Goal: Transaction & Acquisition: Book appointment/travel/reservation

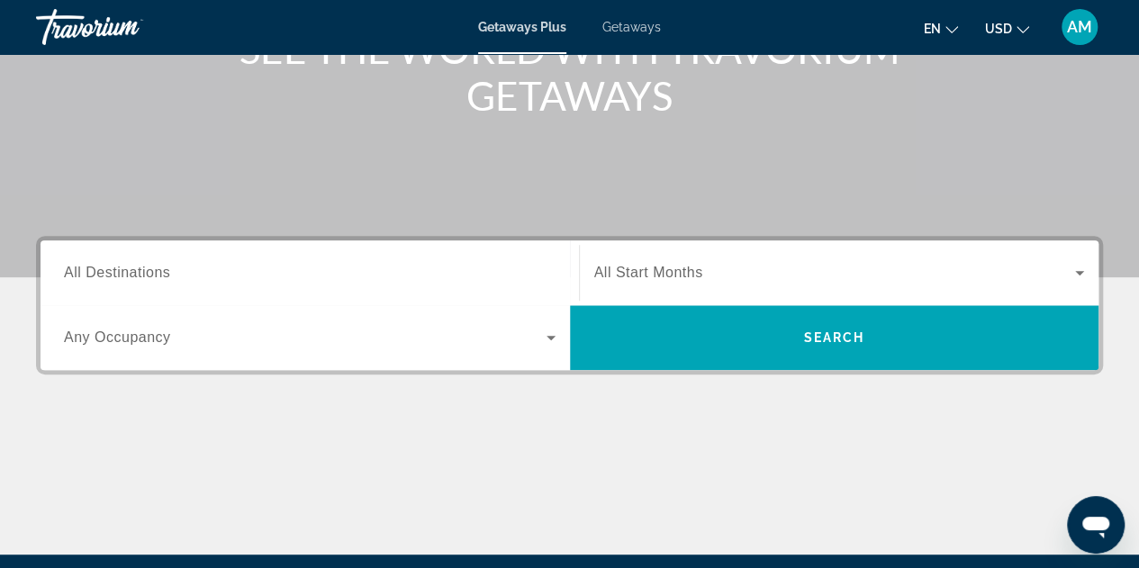
scroll to position [270, 0]
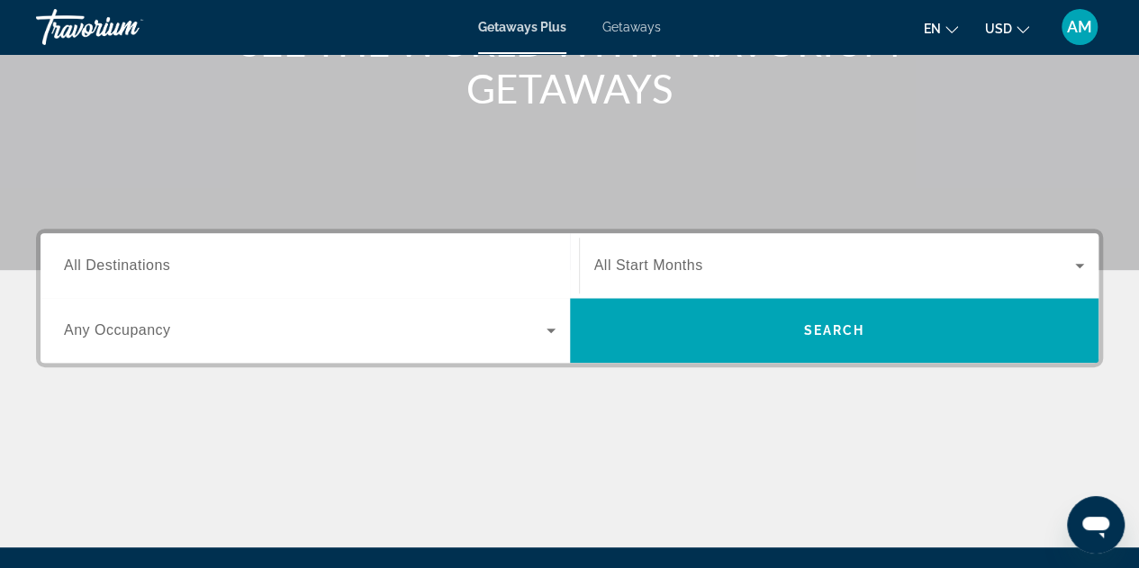
click at [427, 343] on div "Search widget" at bounding box center [310, 330] width 492 height 50
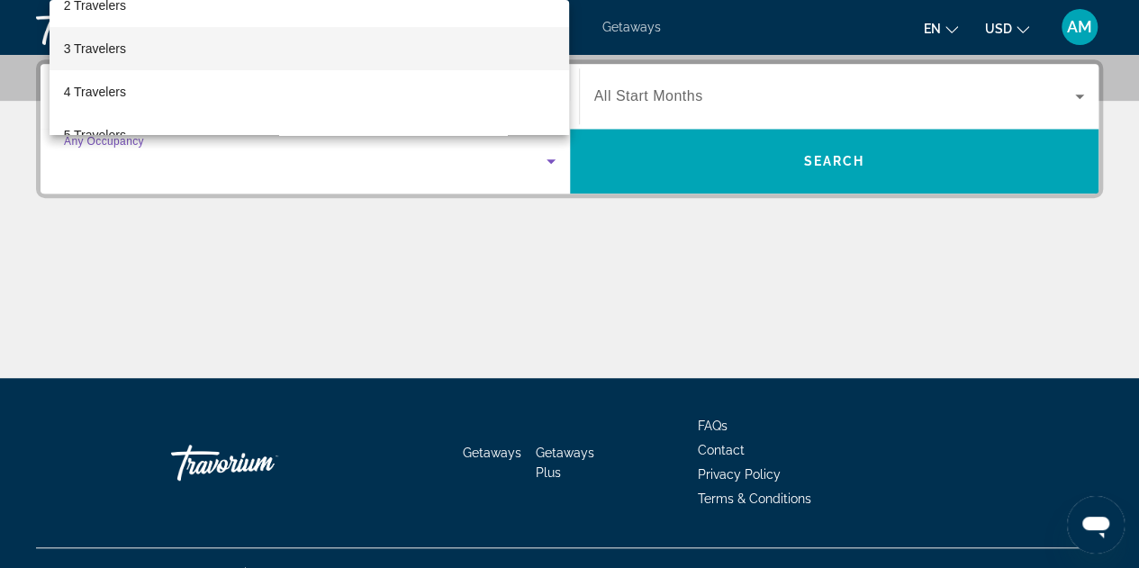
scroll to position [90, 0]
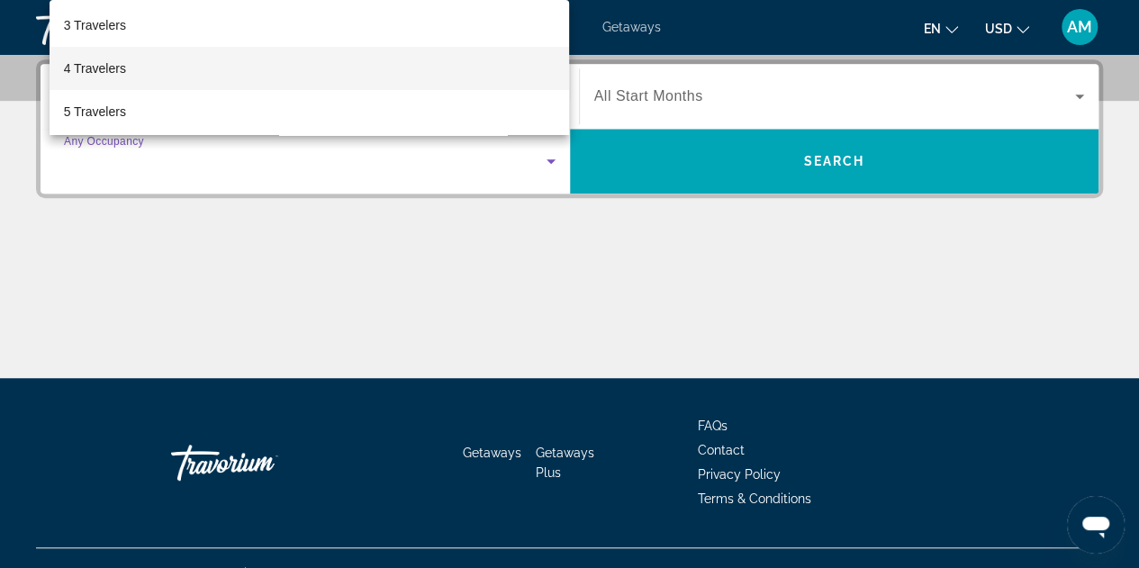
click at [410, 63] on mat-option "4 Travelers" at bounding box center [310, 68] width 520 height 43
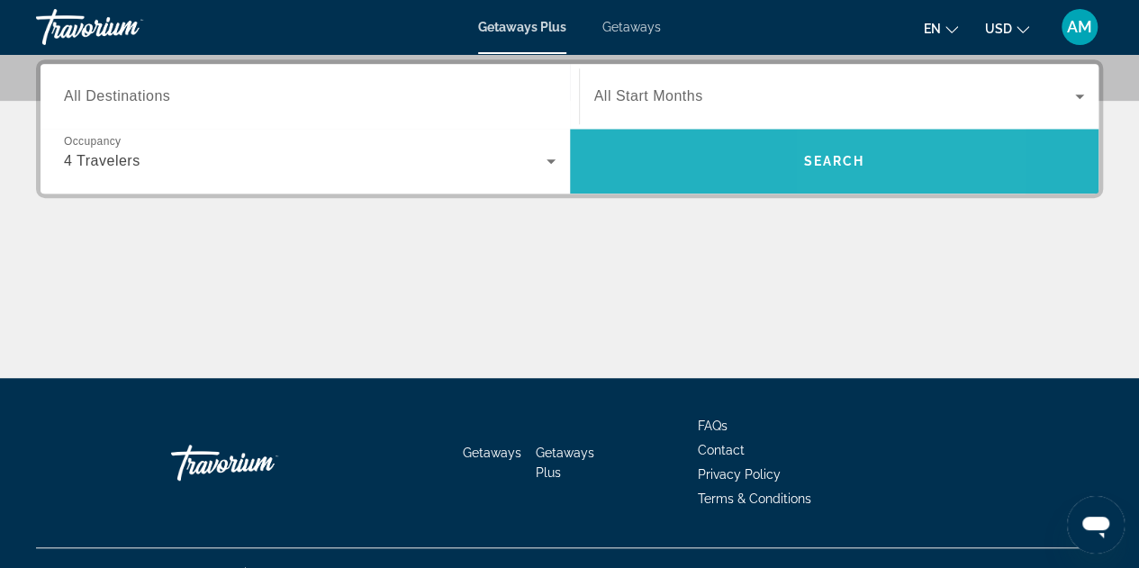
click at [870, 161] on span "Search" at bounding box center [834, 161] width 529 height 43
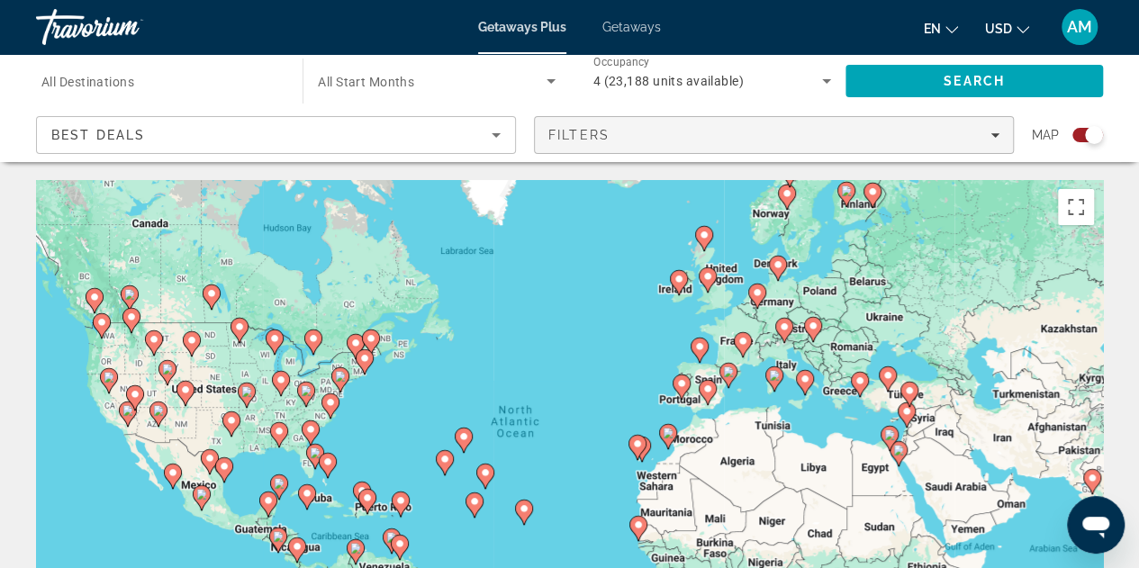
click at [612, 143] on span "Filters" at bounding box center [774, 134] width 478 height 43
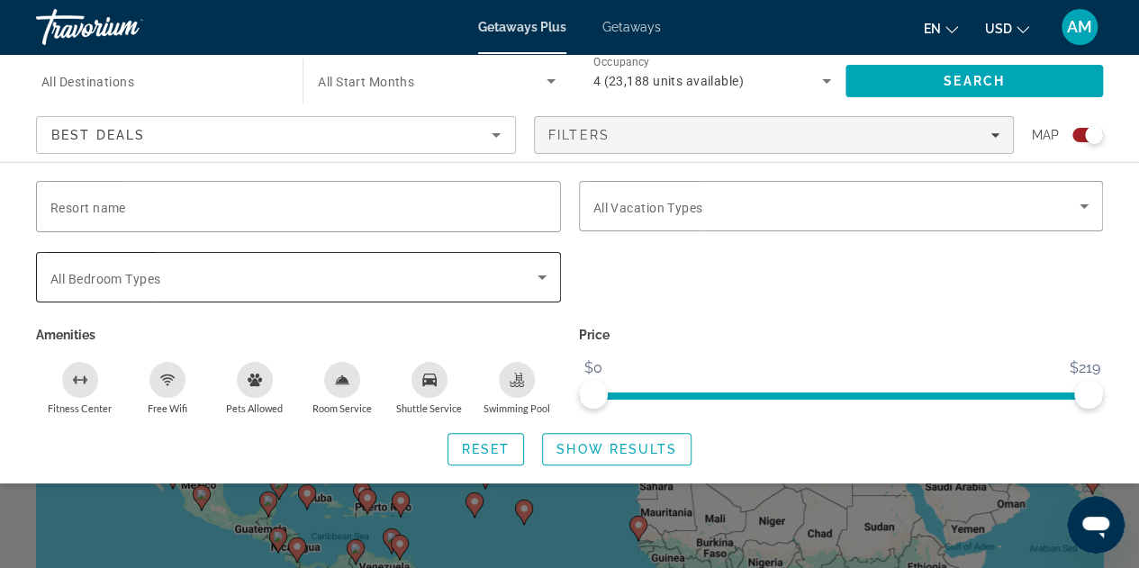
click at [525, 284] on span "Search widget" at bounding box center [293, 278] width 487 height 22
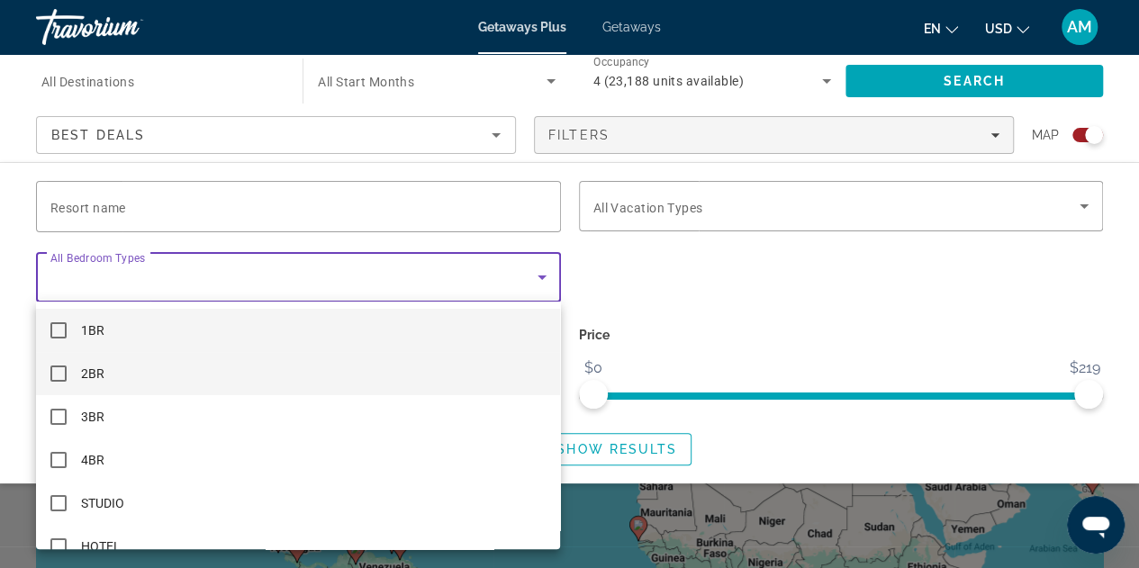
click at [451, 372] on mat-option "2BR" at bounding box center [298, 373] width 524 height 43
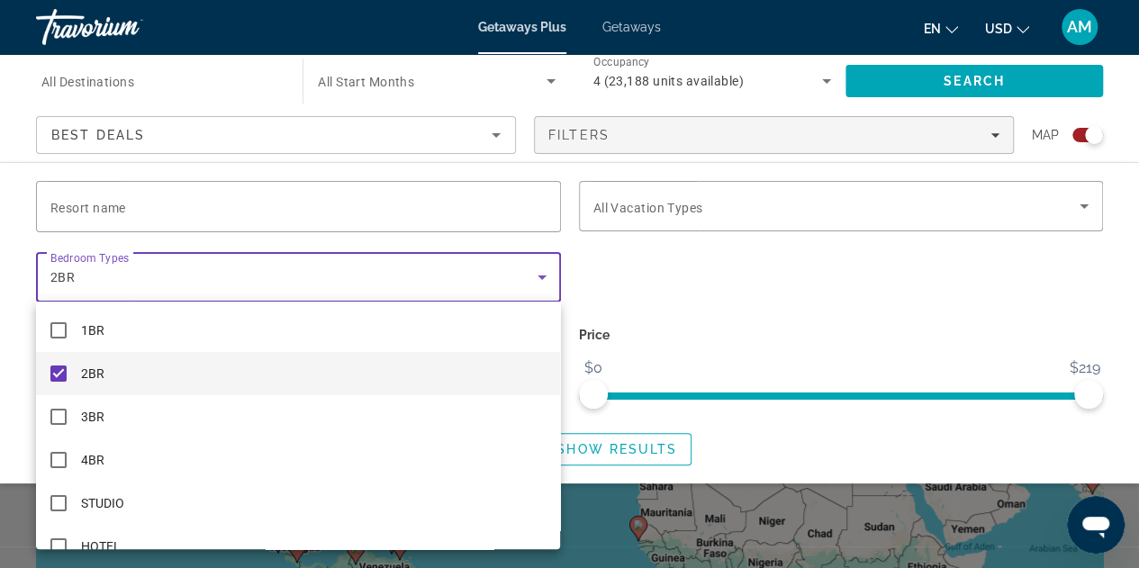
click at [724, 275] on div at bounding box center [569, 284] width 1139 height 568
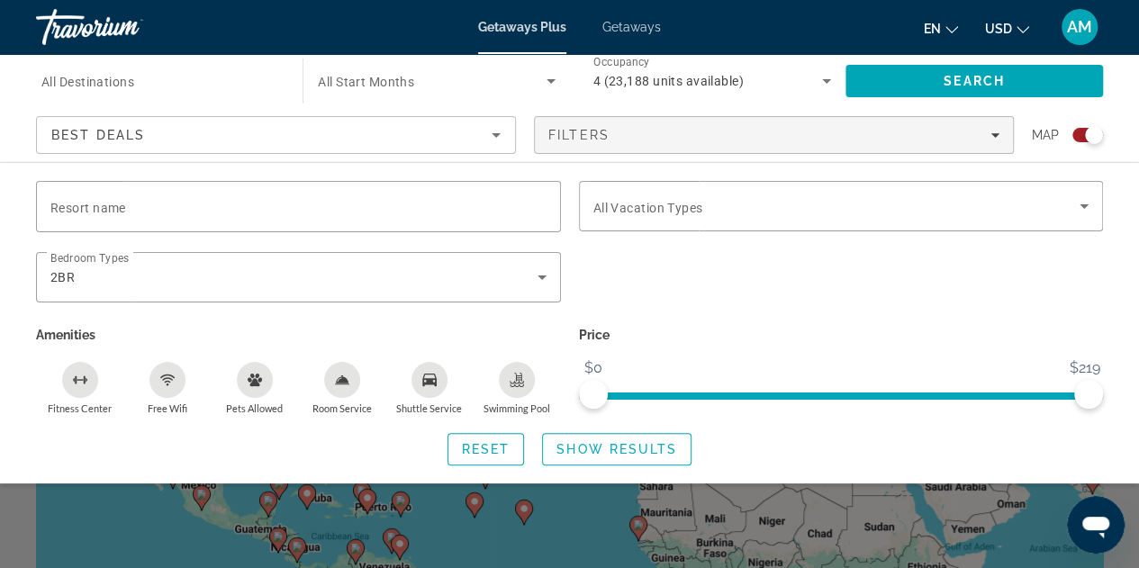
click at [736, 520] on div "Search widget" at bounding box center [569, 419] width 1139 height 298
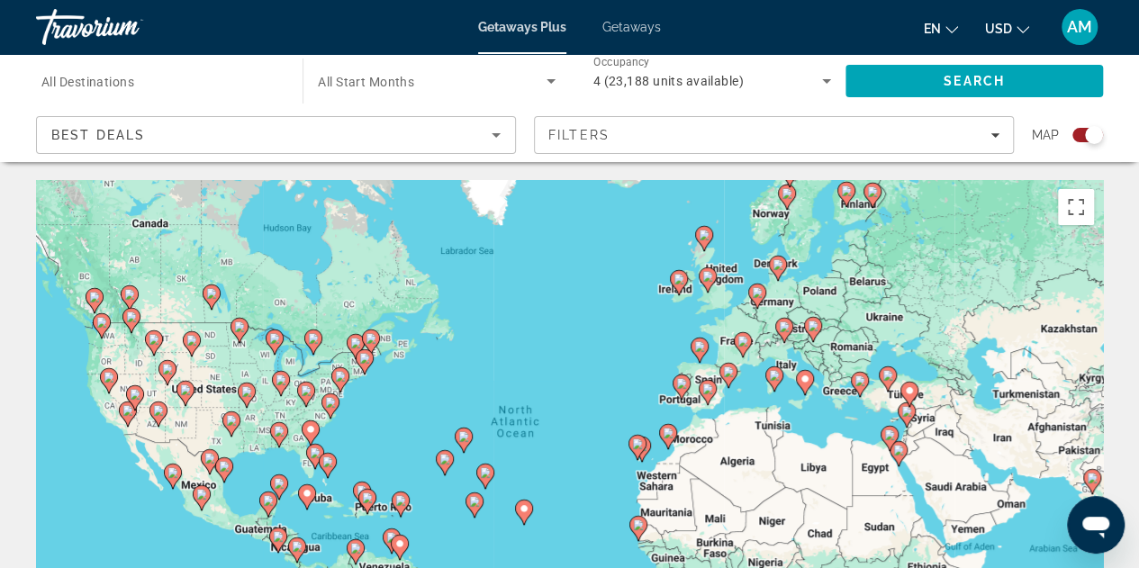
click at [110, 377] on image "Main content" at bounding box center [109, 377] width 11 height 11
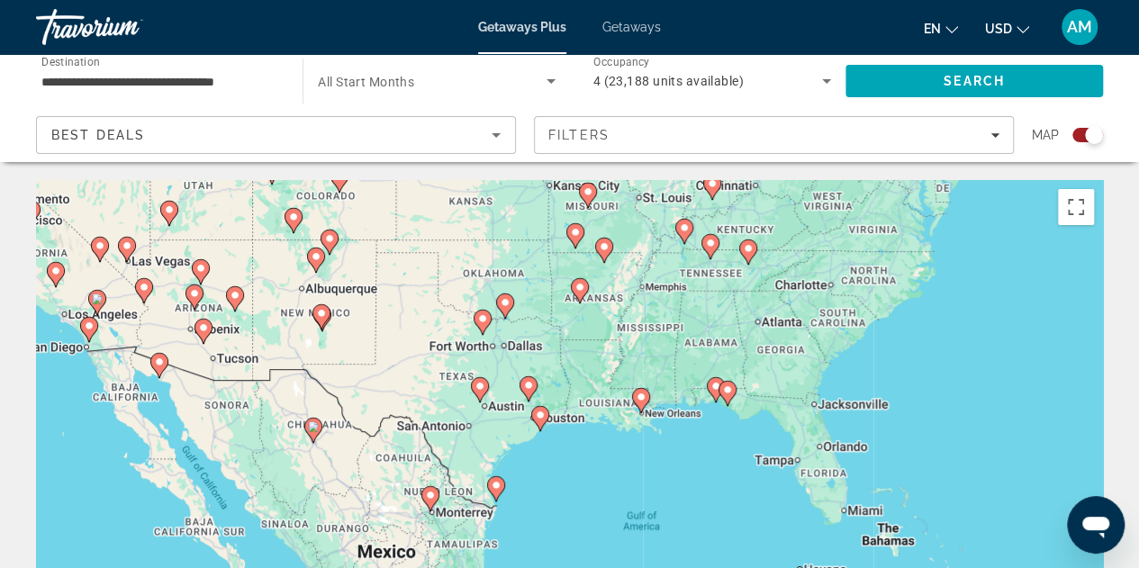
drag, startPoint x: 816, startPoint y: 415, endPoint x: 270, endPoint y: 159, distance: 602.7
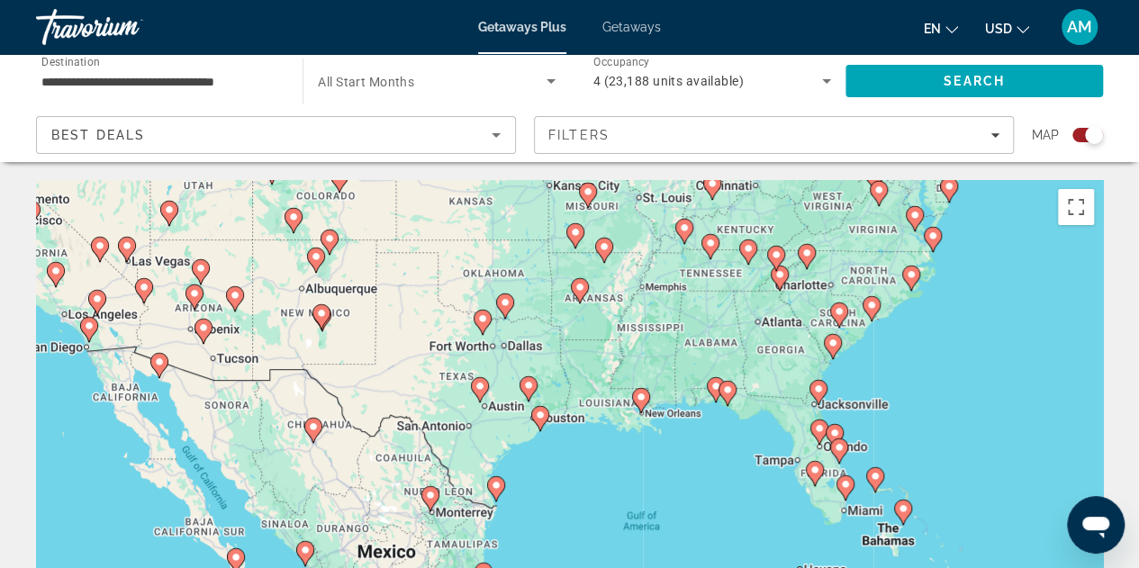
click at [641, 392] on icon "Main content" at bounding box center [640, 400] width 16 height 23
type input "**********"
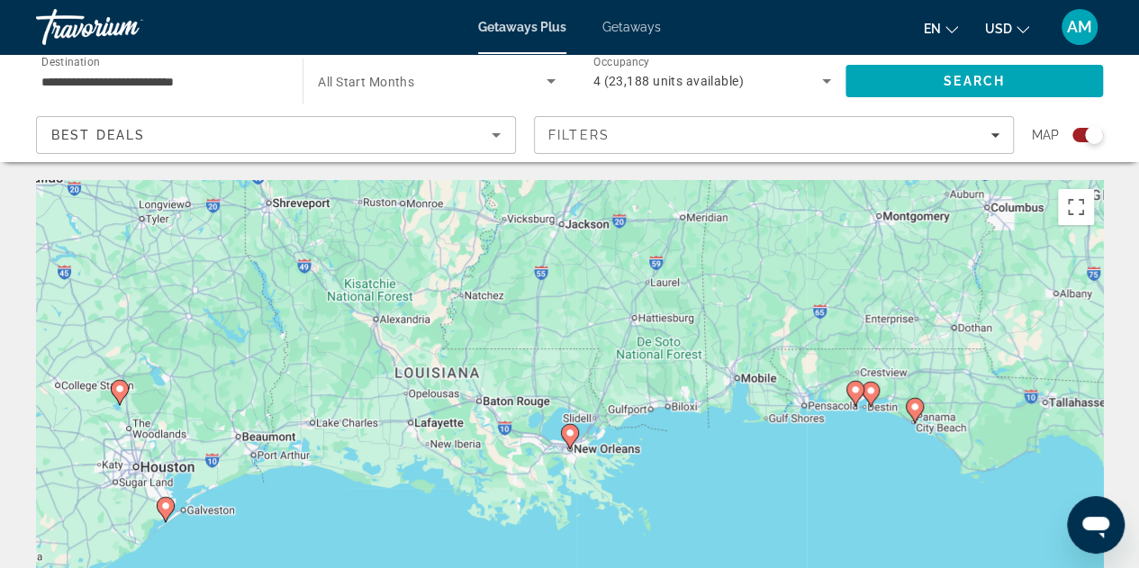
click at [571, 431] on image "Main content" at bounding box center [570, 433] width 11 height 11
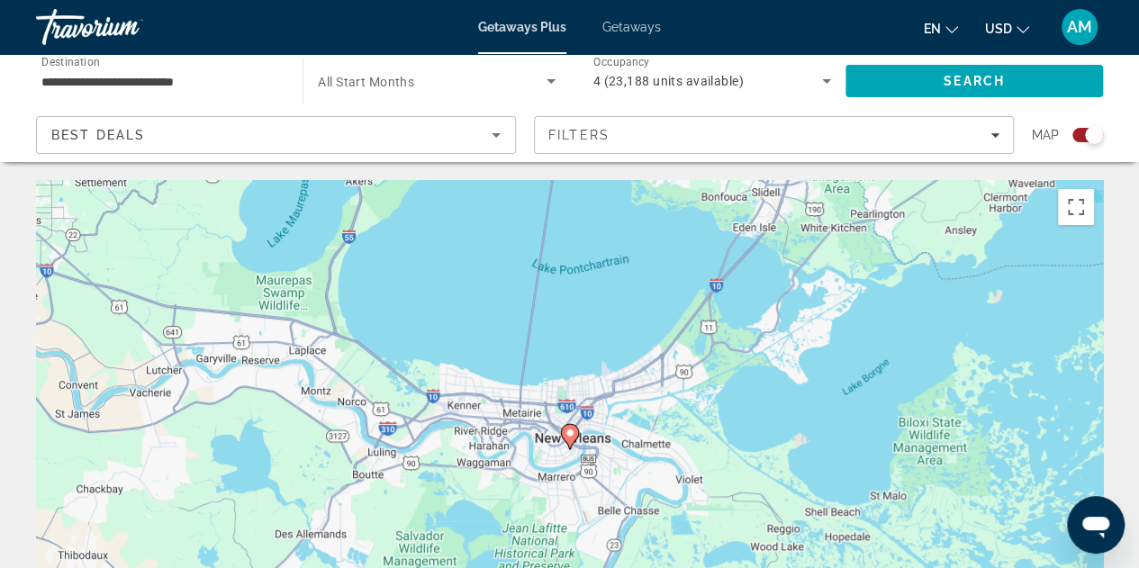
click at [569, 433] on image "Main content" at bounding box center [570, 433] width 11 height 11
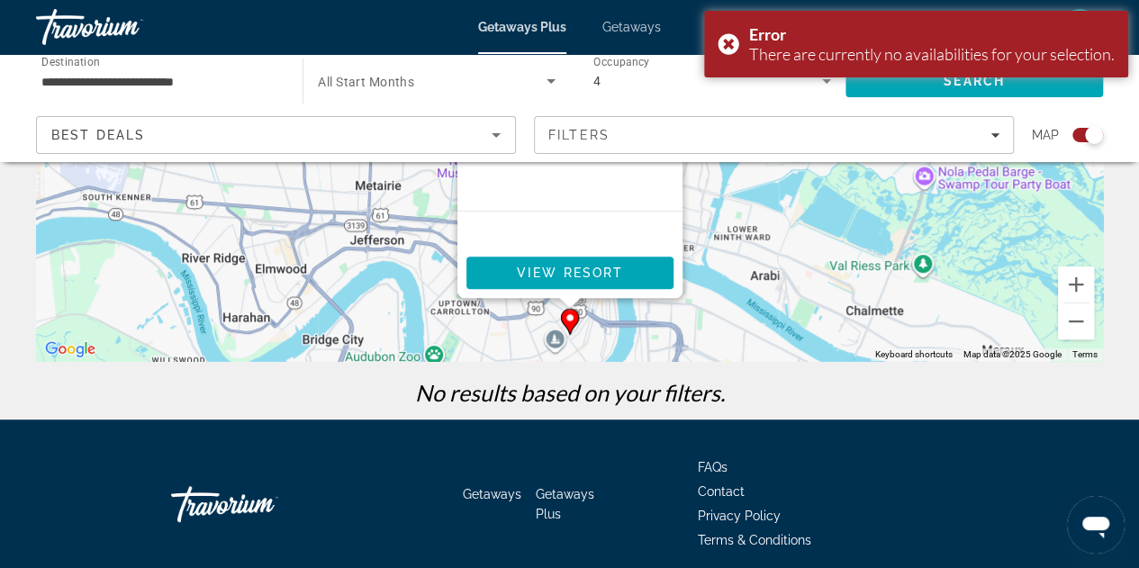
scroll to position [360, 0]
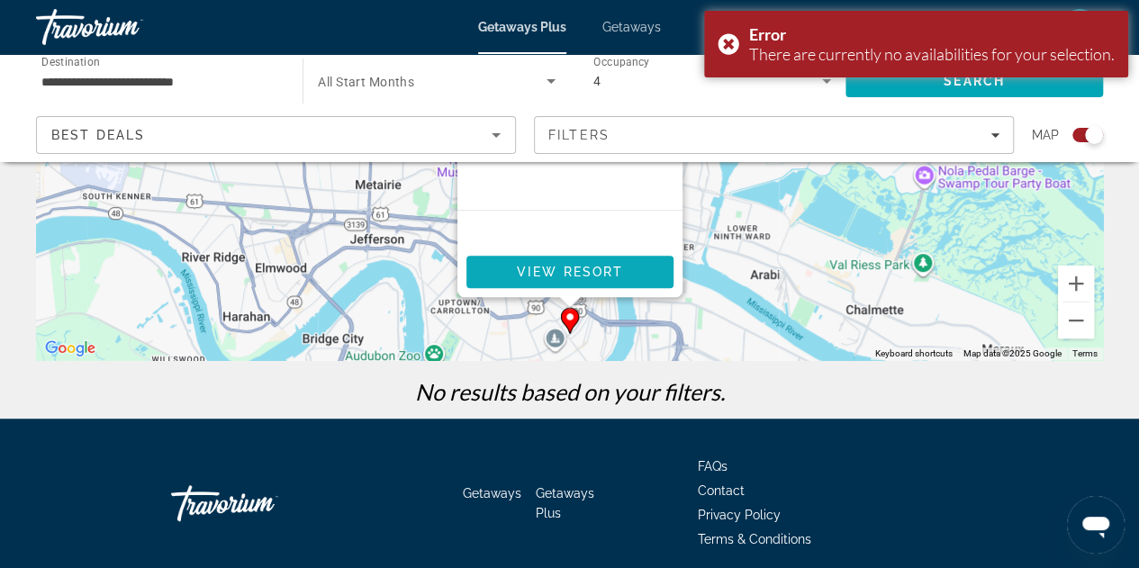
click at [618, 267] on span "View Resort" at bounding box center [569, 272] width 106 height 14
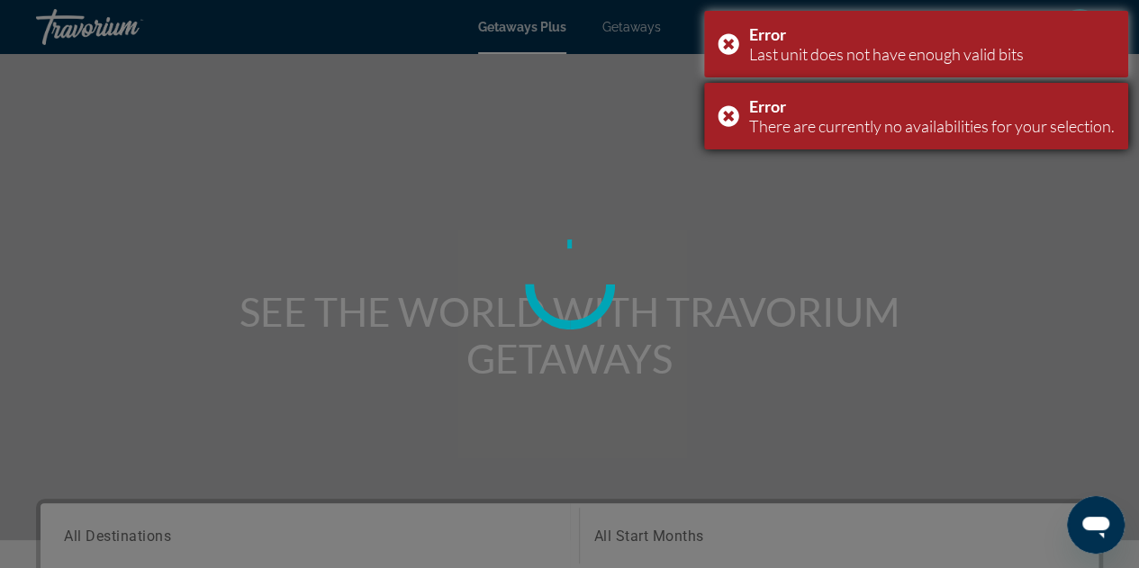
click at [722, 115] on div "Error There are currently no availabilities for your selection." at bounding box center [916, 116] width 424 height 67
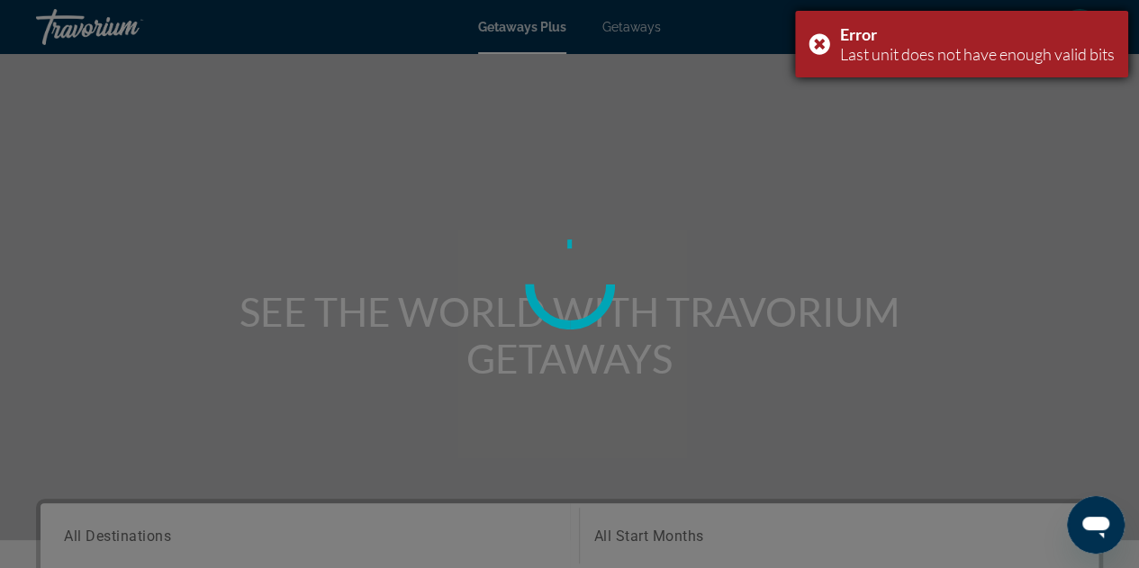
click at [812, 38] on div "Error Last unit does not have enough valid bits" at bounding box center [961, 44] width 333 height 67
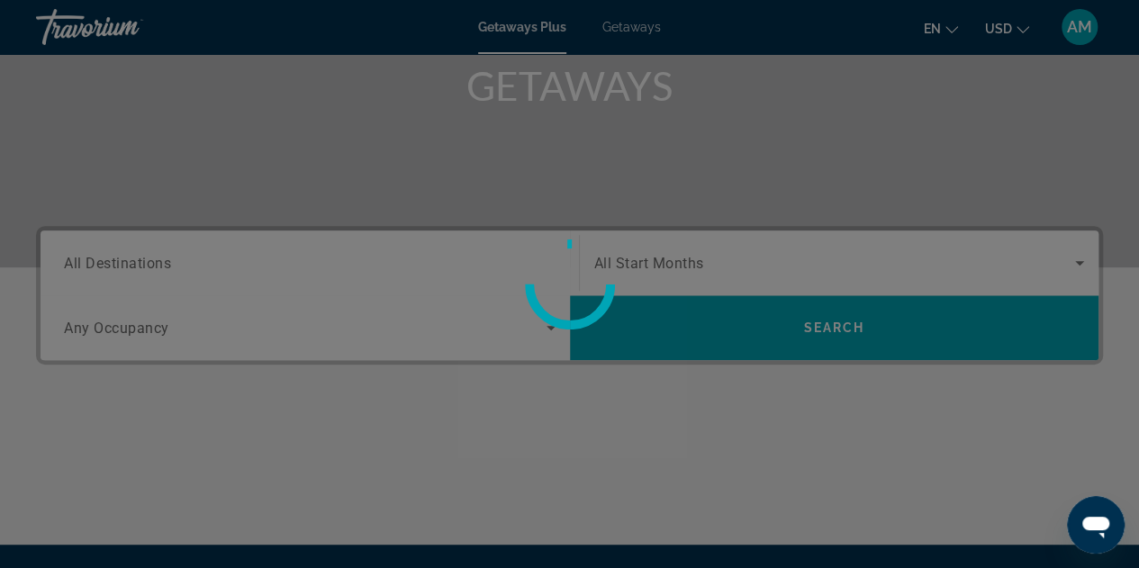
scroll to position [270, 0]
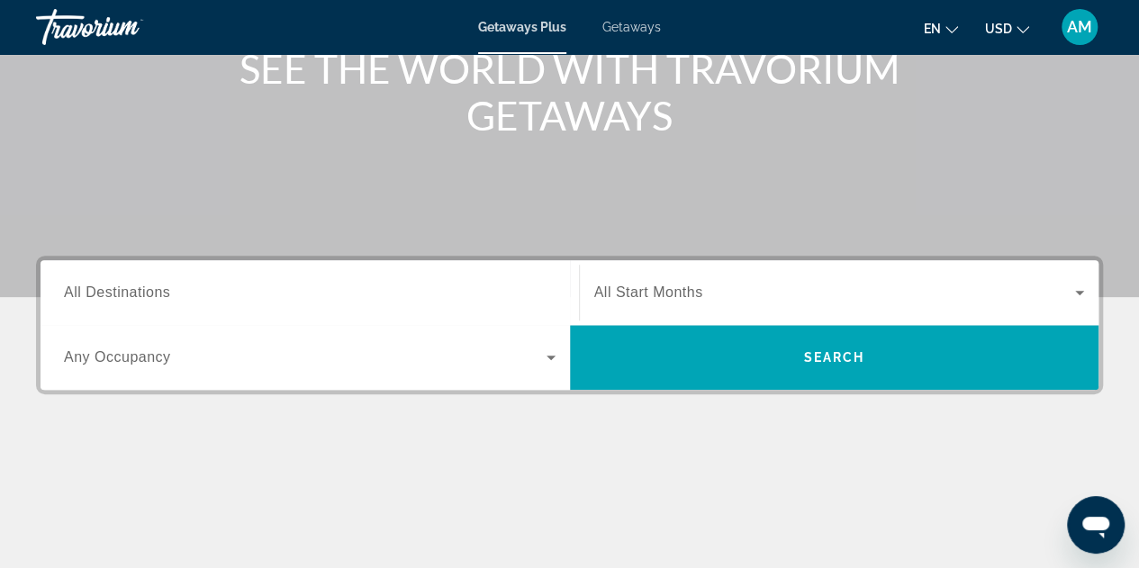
scroll to position [360, 0]
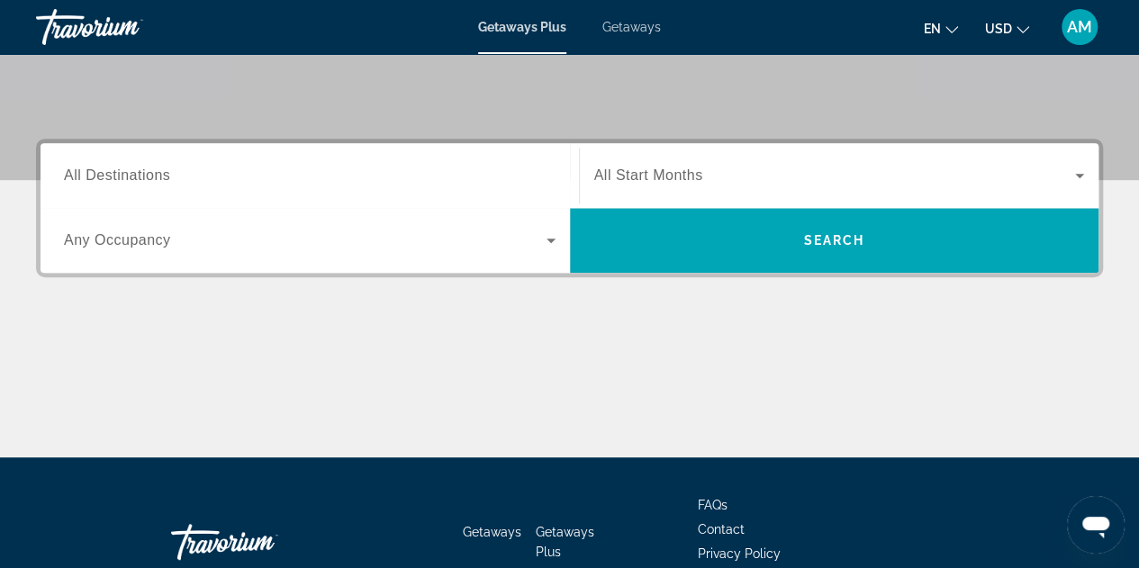
click at [364, 179] on input "Destination All Destinations" at bounding box center [310, 177] width 492 height 22
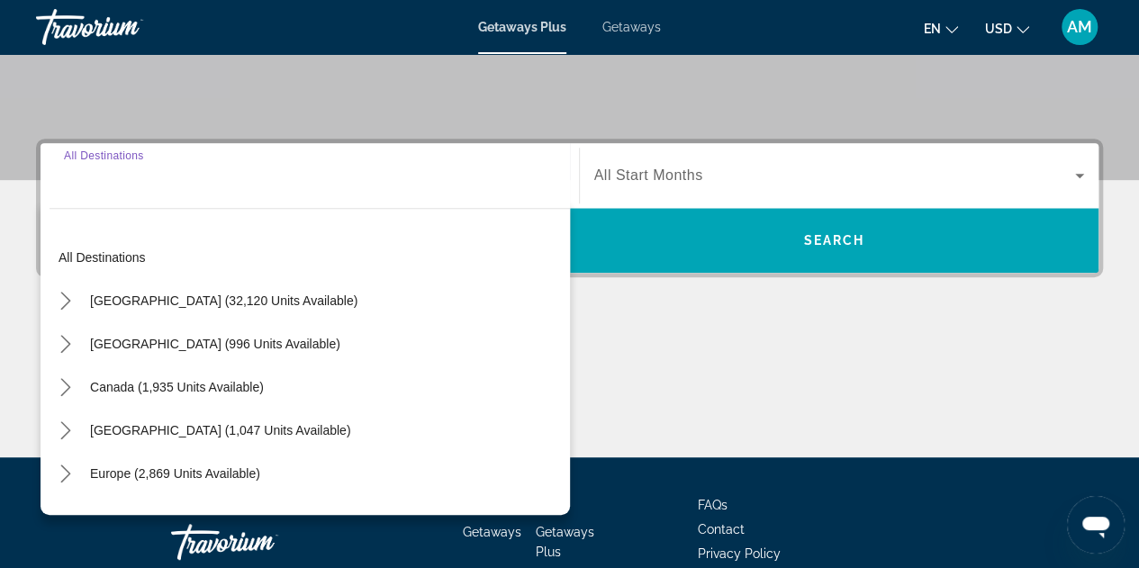
scroll to position [439, 0]
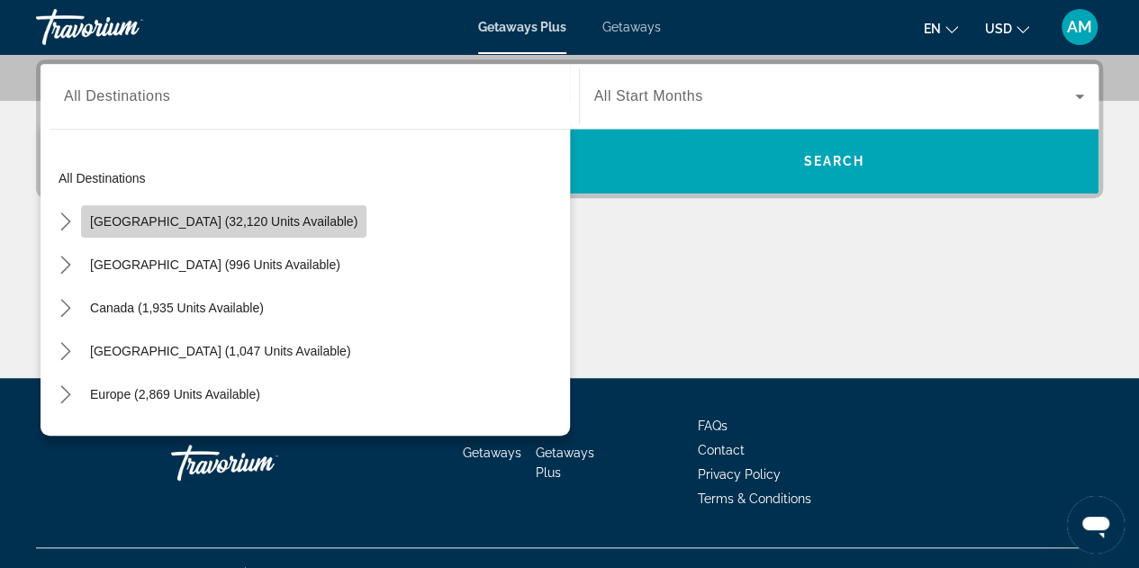
click at [277, 226] on span "[GEOGRAPHIC_DATA] (32,120 units available)" at bounding box center [223, 221] width 267 height 14
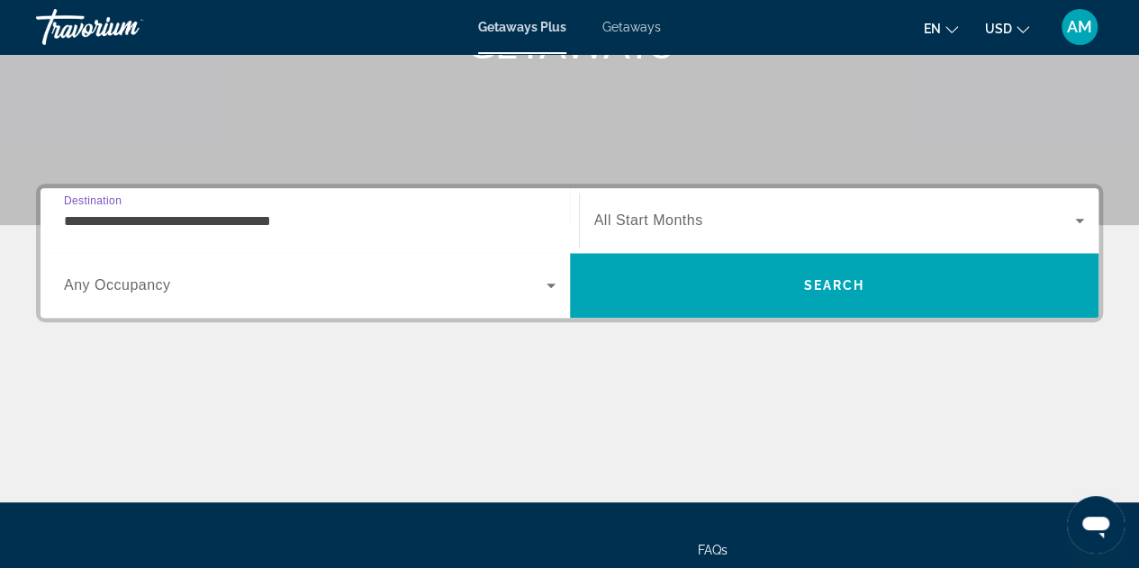
scroll to position [259, 0]
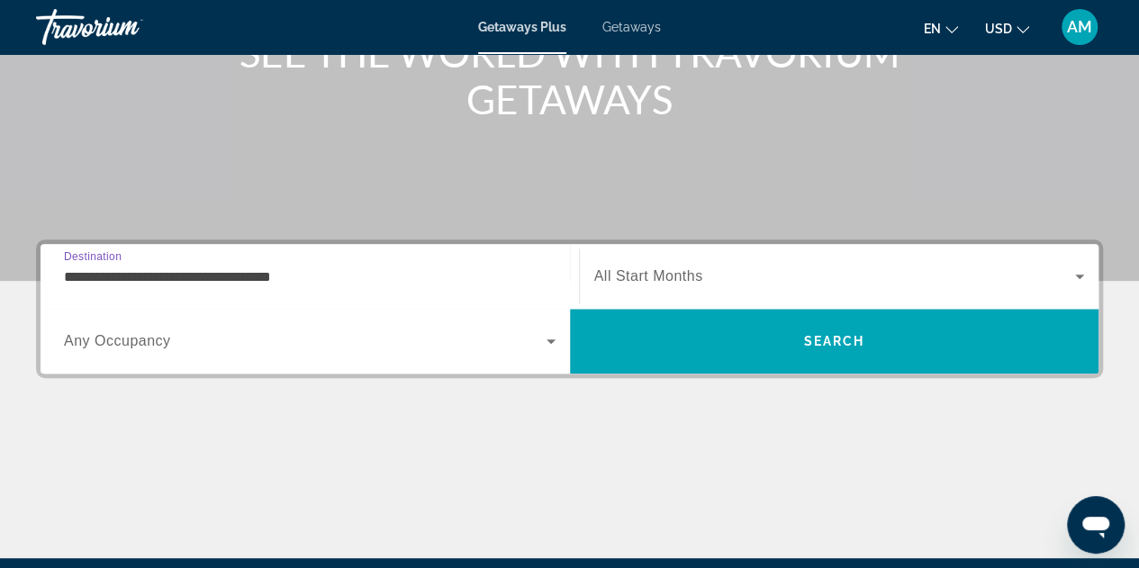
click at [489, 271] on input "**********" at bounding box center [310, 278] width 492 height 22
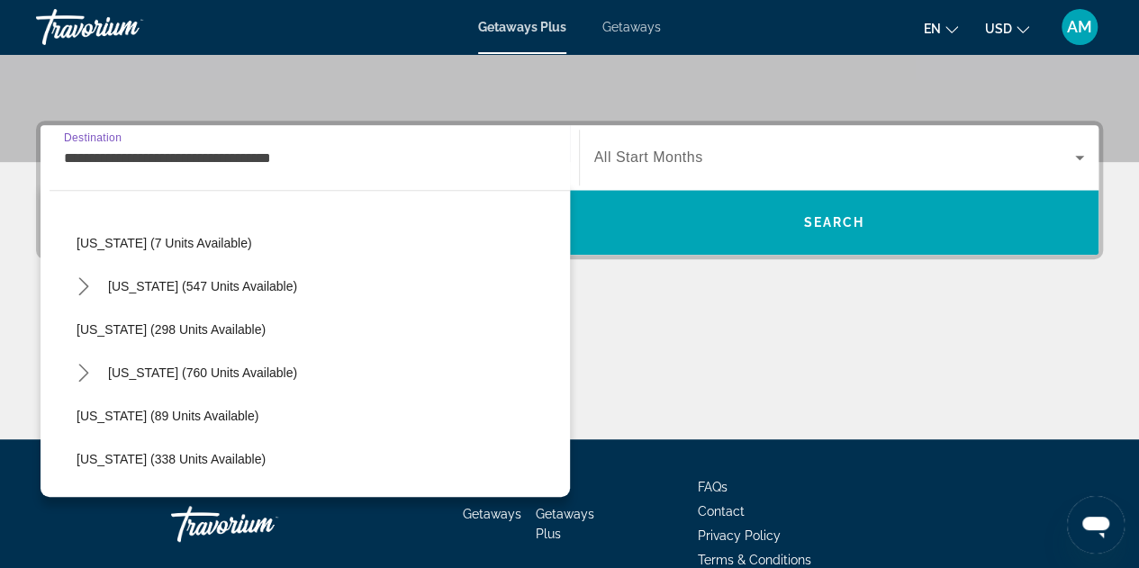
scroll to position [630, 0]
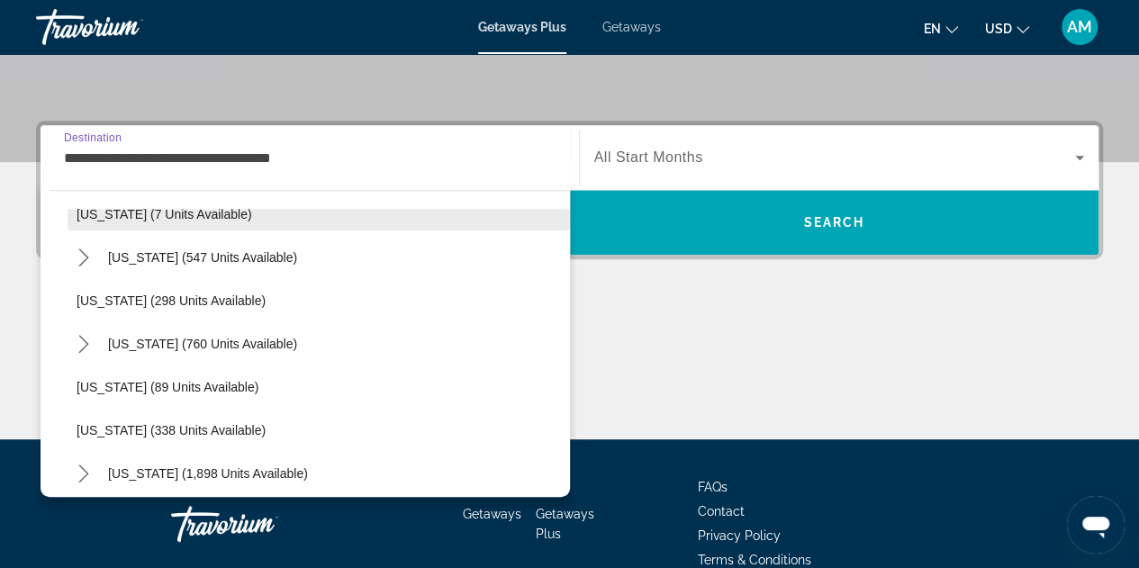
click at [173, 215] on span "[US_STATE] (7 units available)" at bounding box center [165, 214] width 176 height 14
type input "**********"
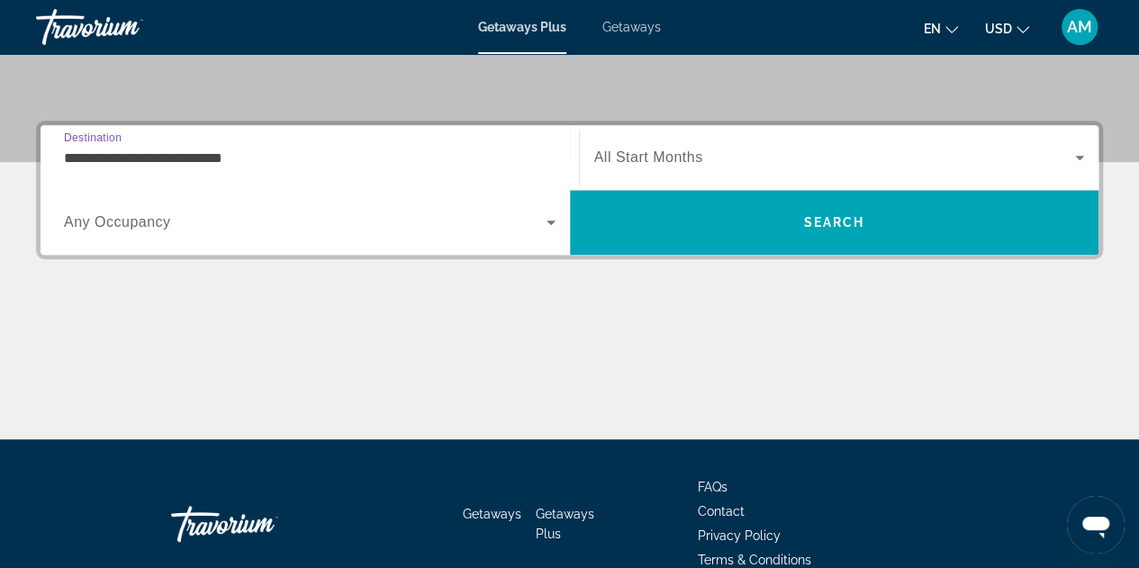
scroll to position [439, 0]
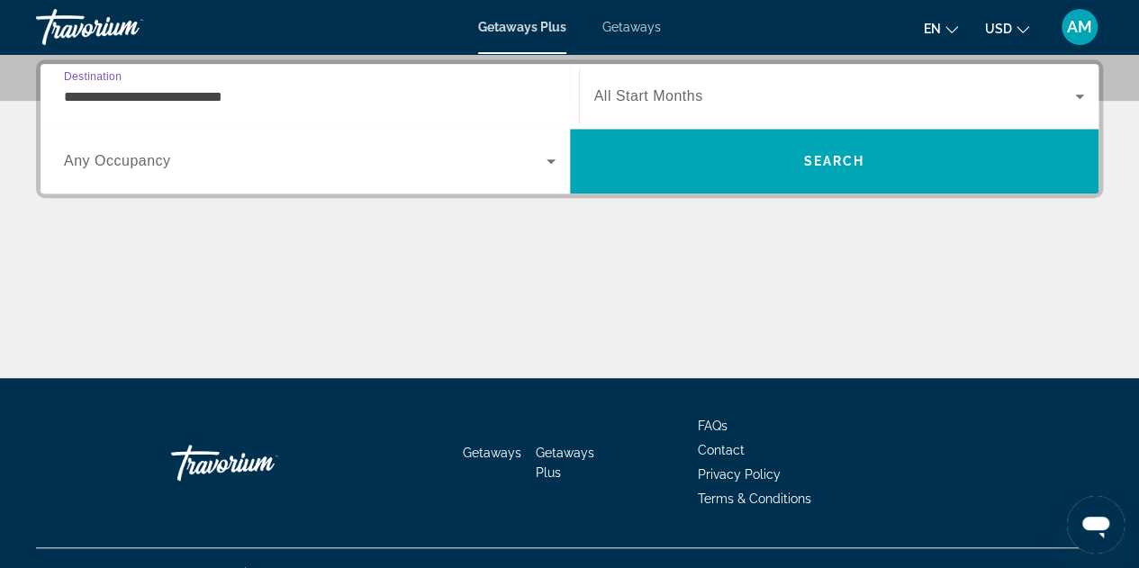
click at [729, 95] on span "Search widget" at bounding box center [835, 97] width 482 height 22
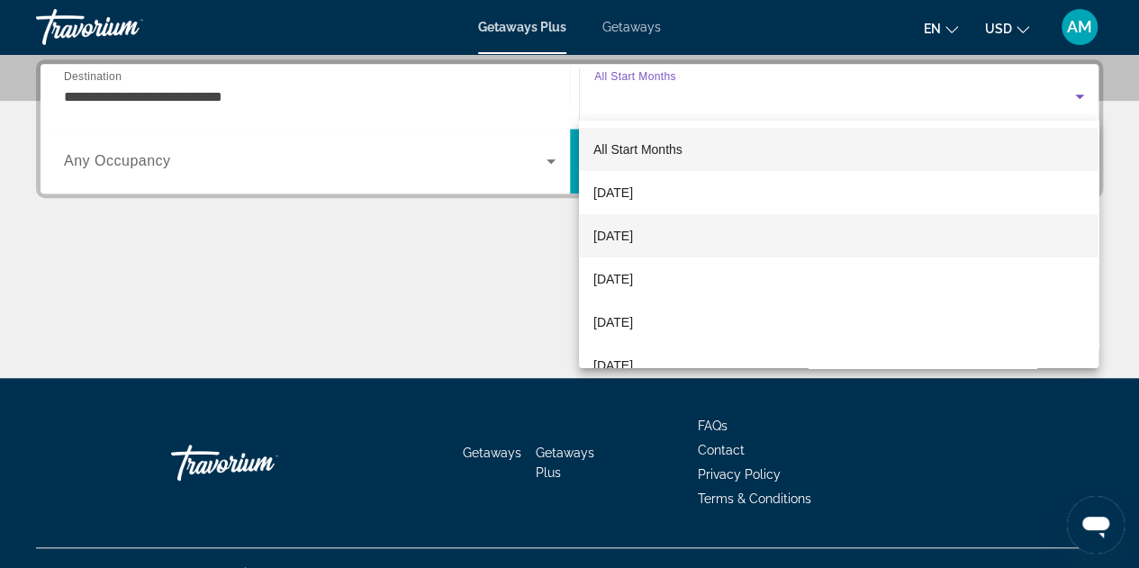
click at [689, 230] on mat-option "[DATE]" at bounding box center [839, 235] width 520 height 43
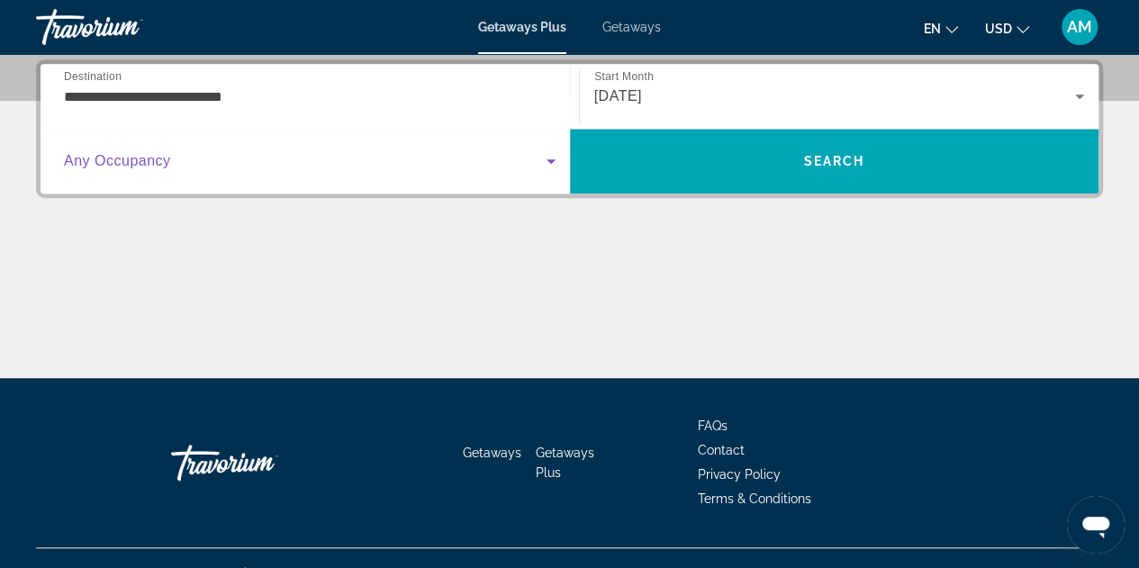
click at [248, 154] on span "Search widget" at bounding box center [305, 161] width 483 height 22
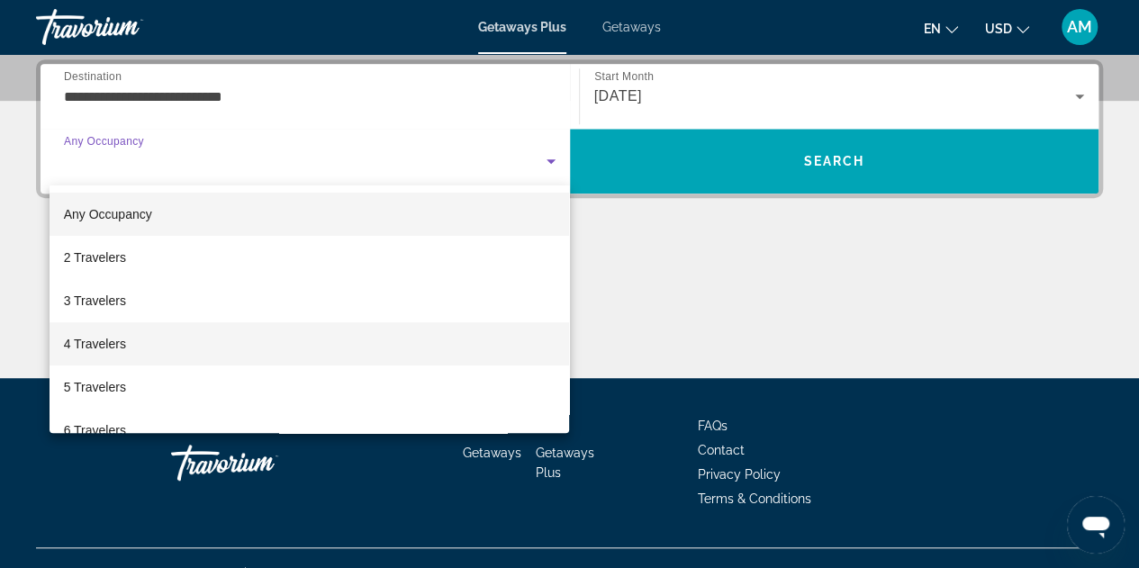
click at [207, 337] on mat-option "4 Travelers" at bounding box center [310, 343] width 520 height 43
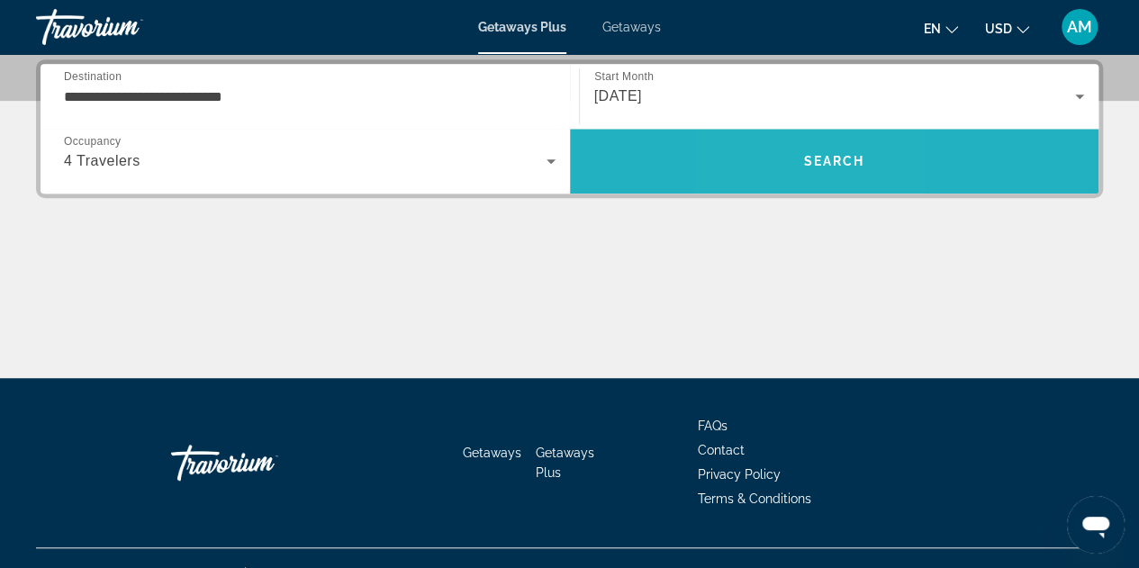
click at [784, 156] on span "Search" at bounding box center [834, 161] width 529 height 43
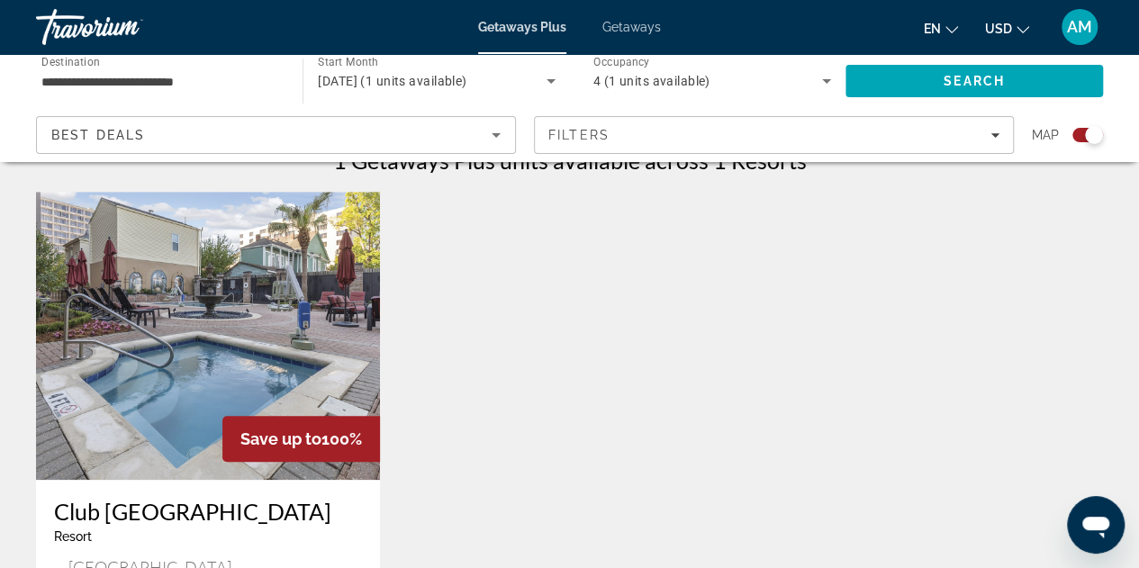
scroll to position [630, 0]
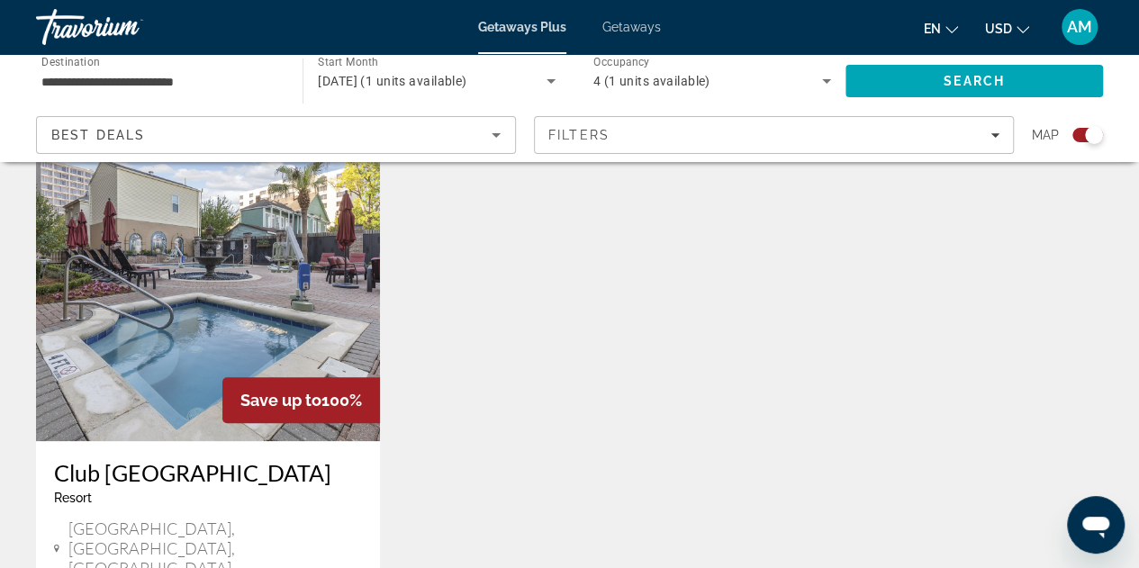
click at [289, 286] on img "Main content" at bounding box center [208, 297] width 344 height 288
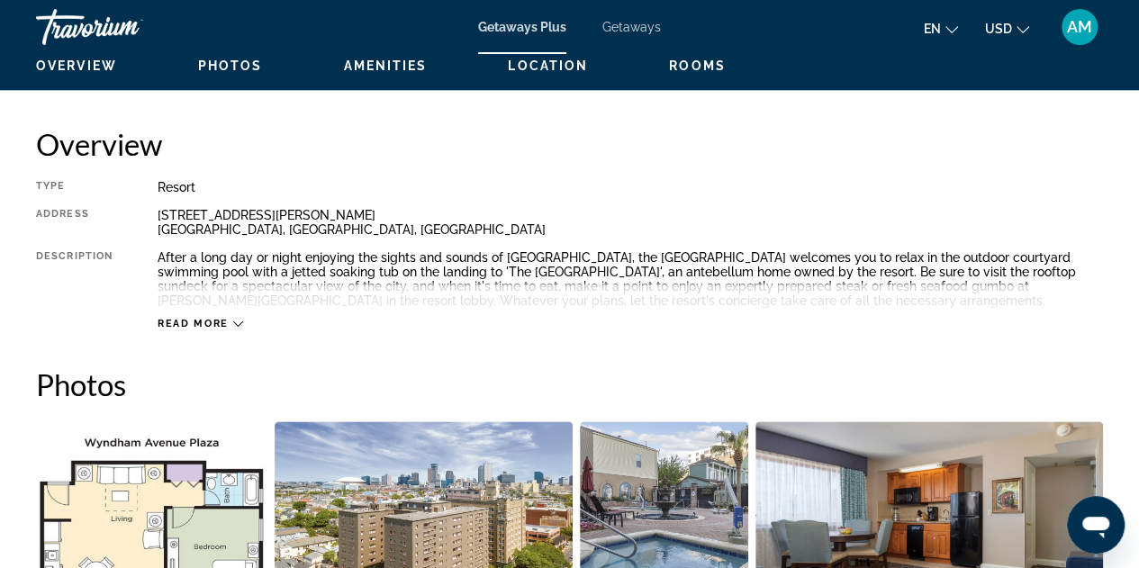
scroll to position [901, 0]
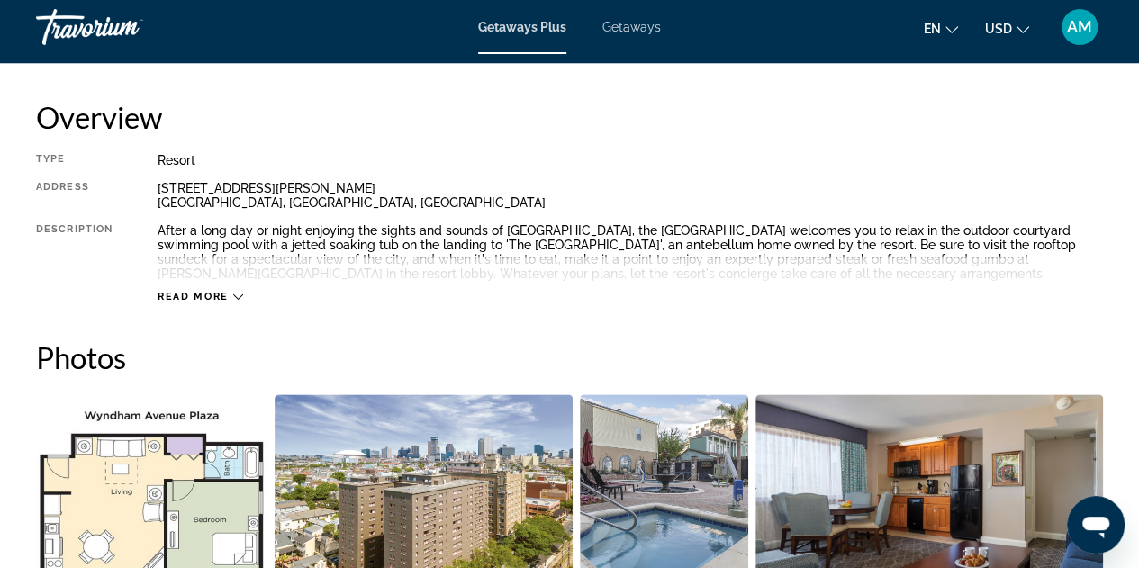
click at [231, 296] on div "Read more" at bounding box center [201, 297] width 86 height 12
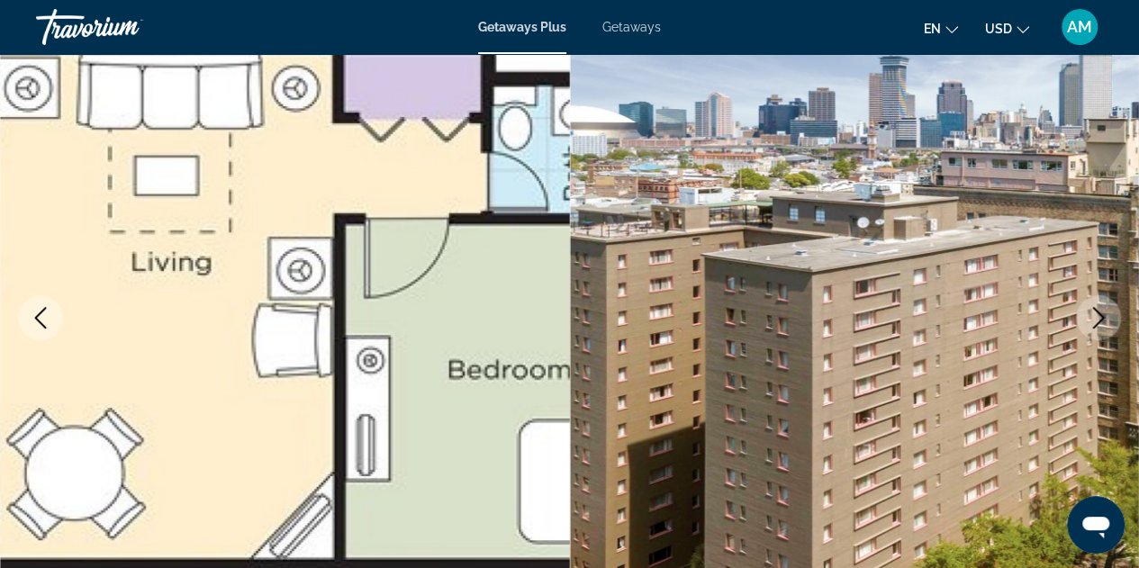
scroll to position [0, 0]
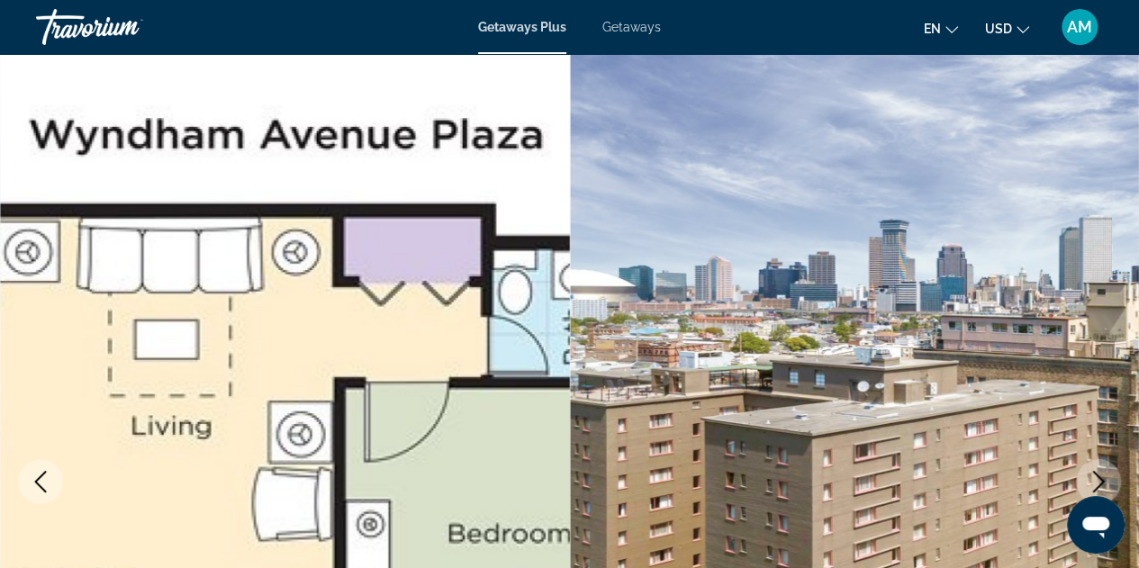
click at [627, 26] on span "Getaways" at bounding box center [631, 27] width 59 height 14
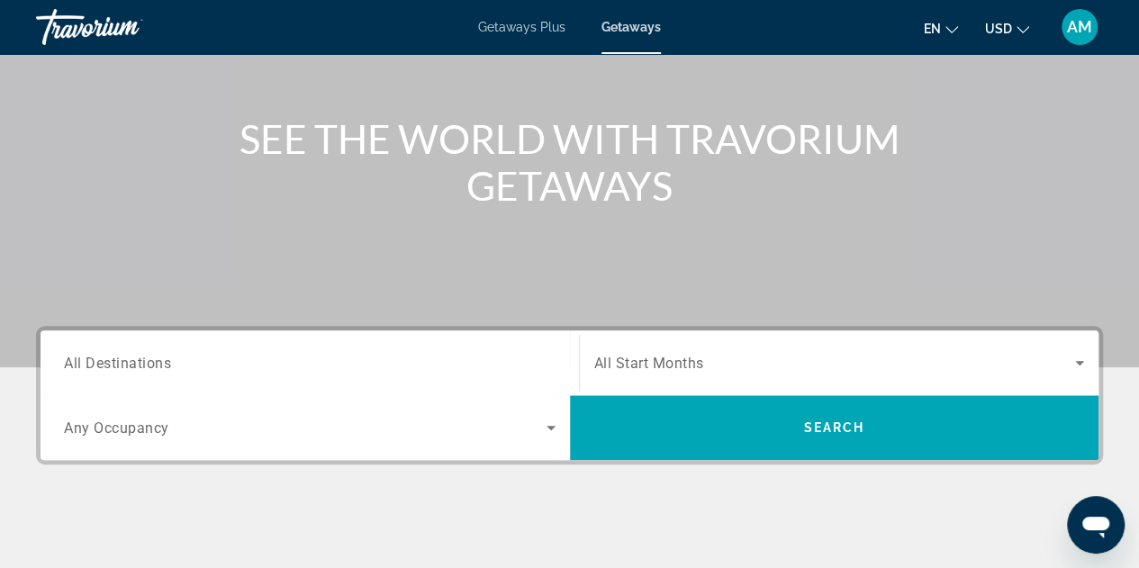
scroll to position [180, 0]
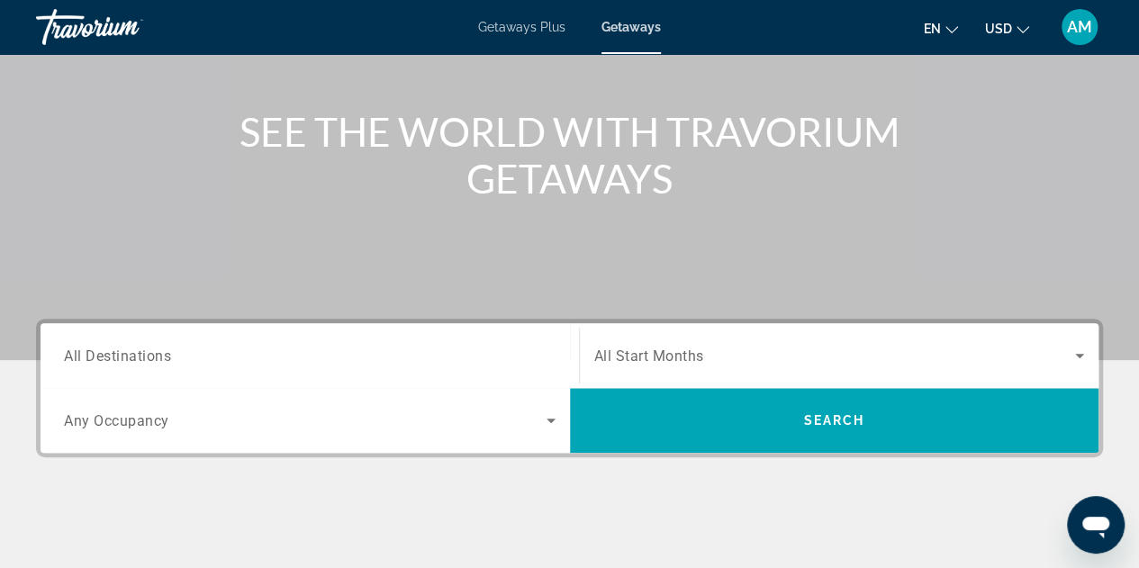
click at [413, 368] on div "Search widget" at bounding box center [310, 355] width 492 height 51
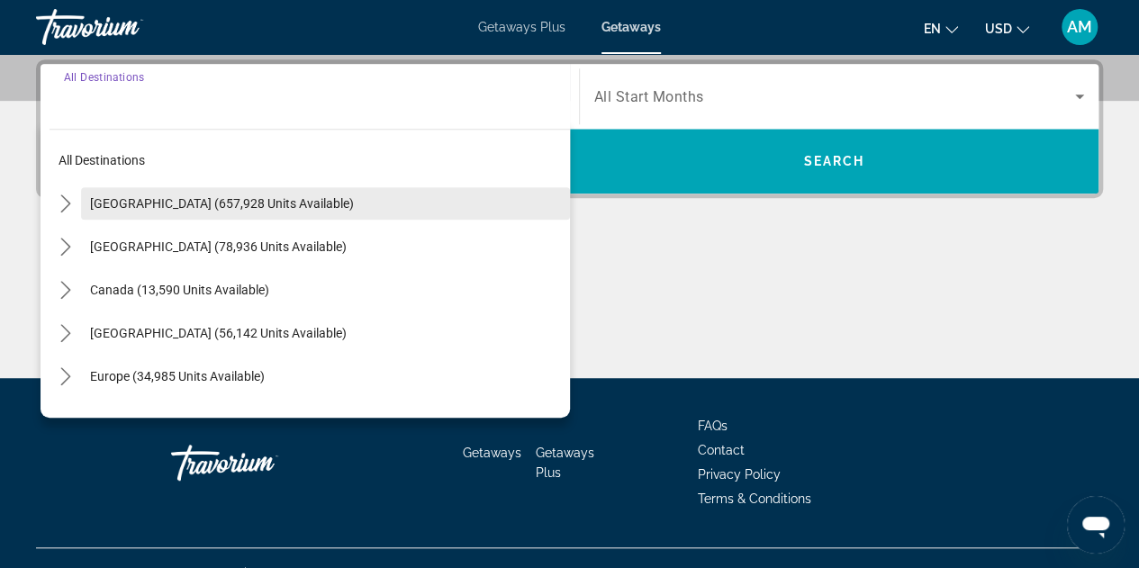
scroll to position [439, 0]
click at [195, 200] on span "[GEOGRAPHIC_DATA] (657,928 units available)" at bounding box center [222, 203] width 264 height 14
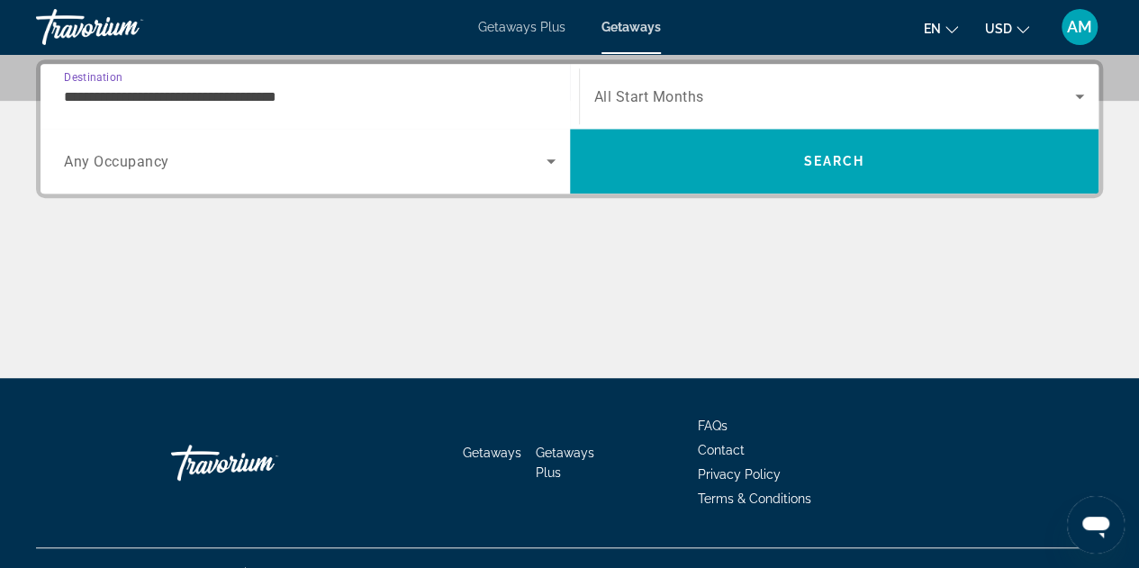
click at [438, 94] on input "**********" at bounding box center [310, 97] width 492 height 22
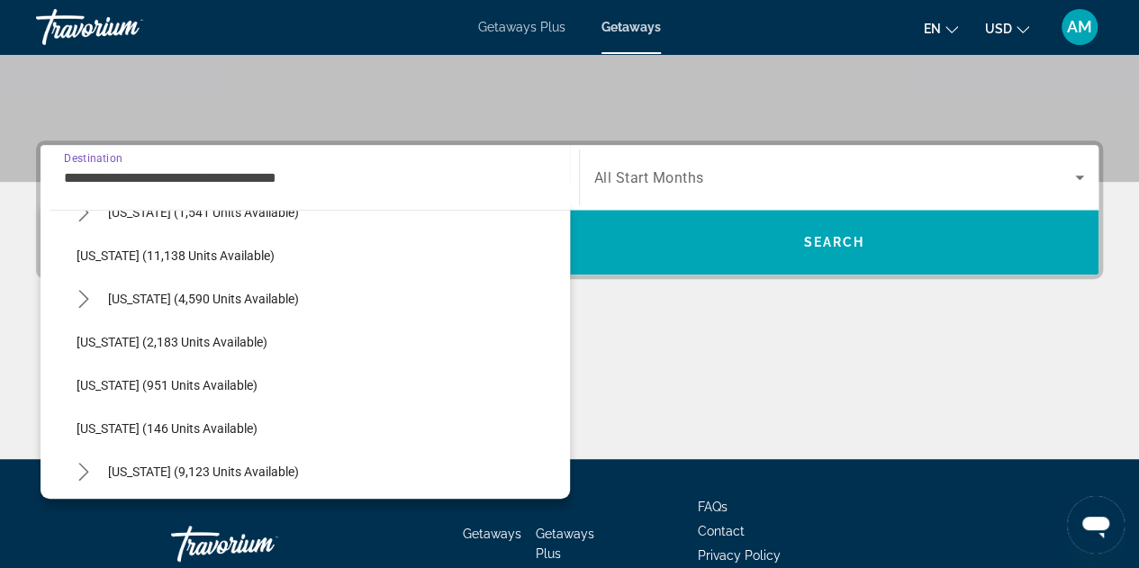
scroll to position [630, 0]
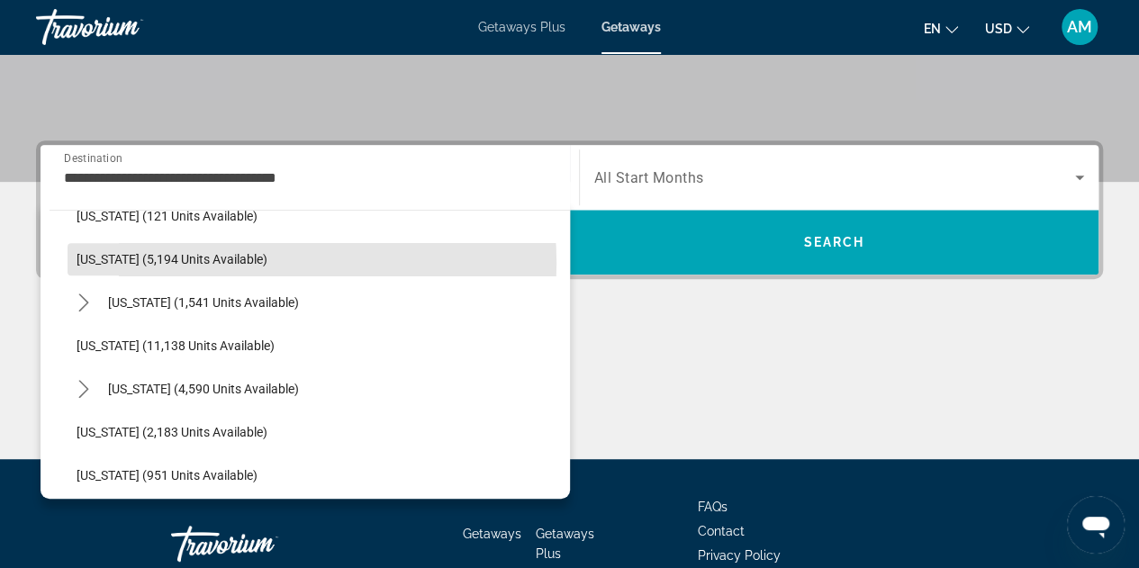
click at [222, 261] on span "[US_STATE] (5,194 units available)" at bounding box center [172, 259] width 191 height 14
type input "**********"
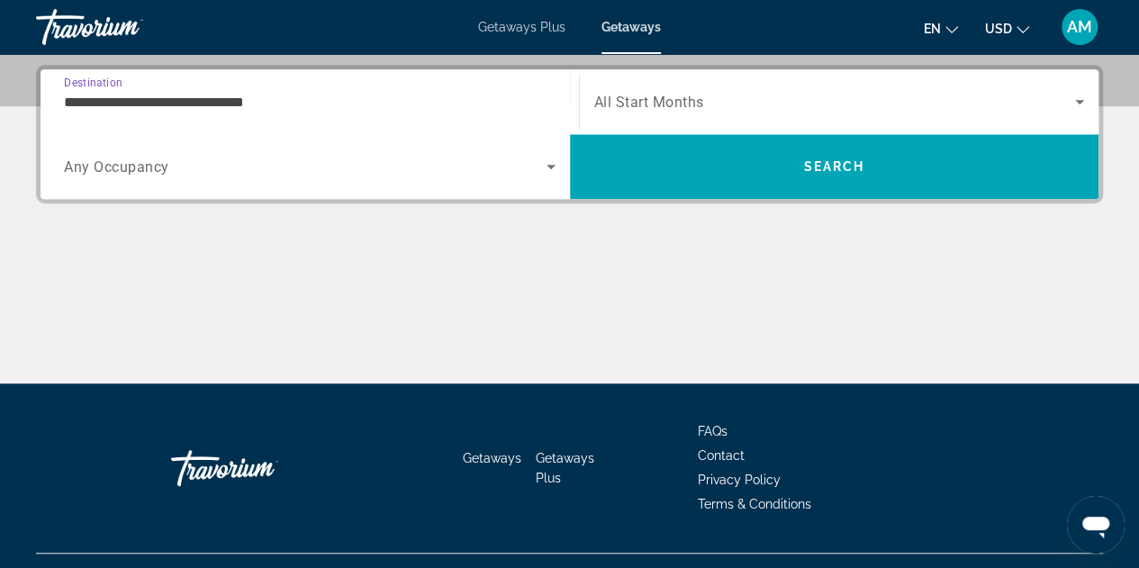
scroll to position [439, 0]
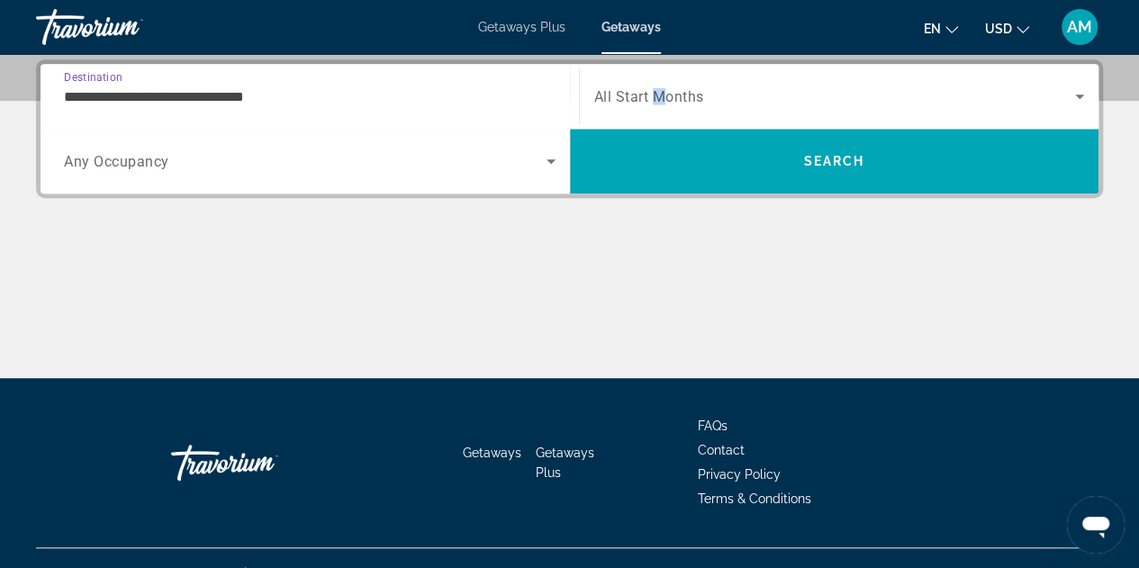
click at [659, 89] on span "All Start Months" at bounding box center [649, 96] width 110 height 17
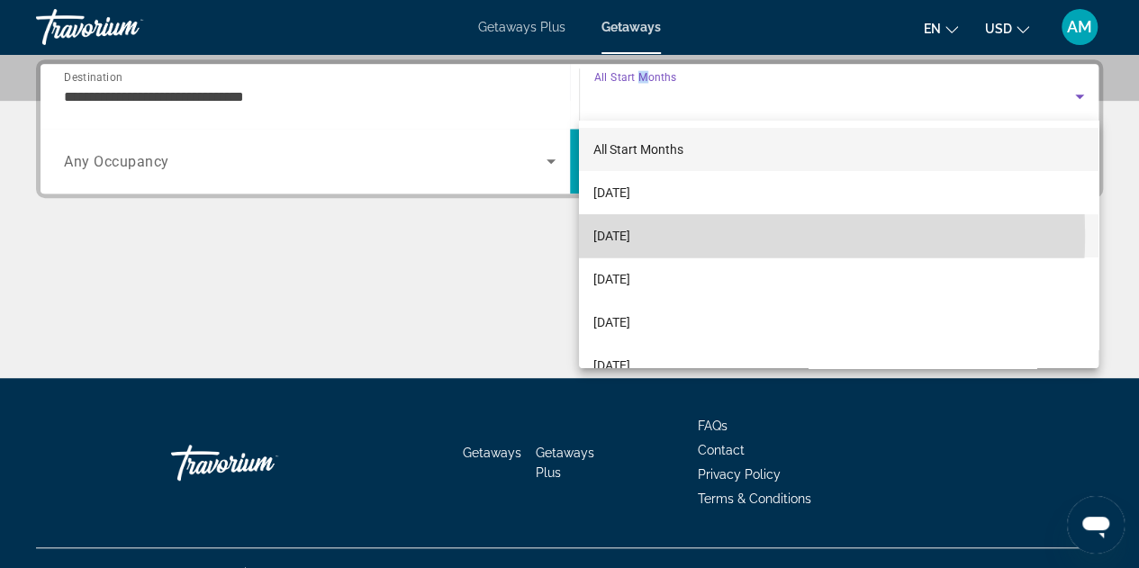
click at [630, 235] on span "[DATE]" at bounding box center [611, 236] width 37 height 22
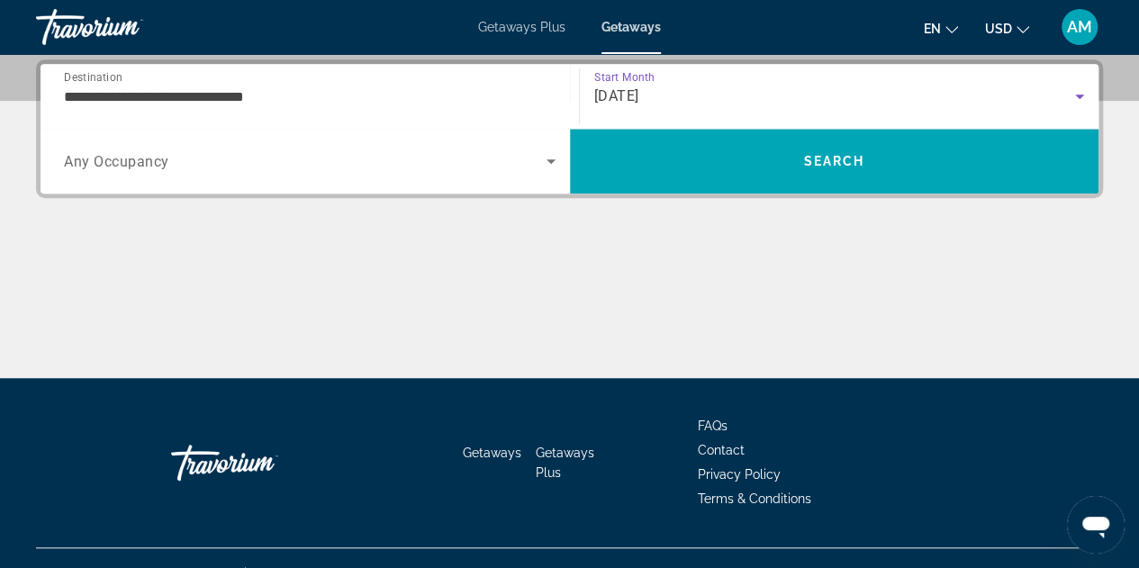
click at [234, 162] on span "Search widget" at bounding box center [305, 161] width 483 height 22
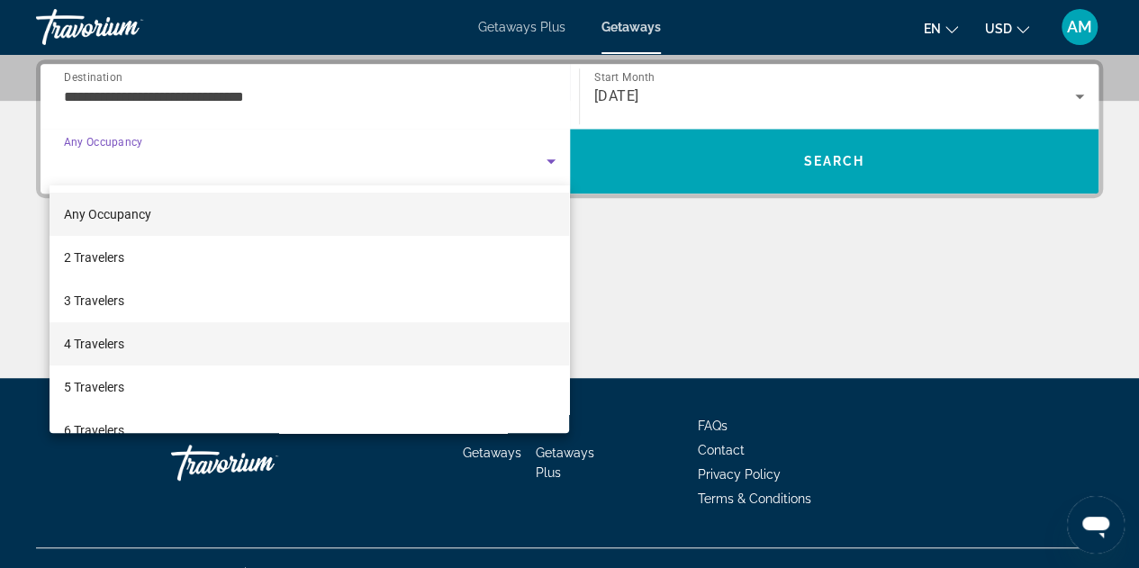
click at [184, 331] on mat-option "4 Travelers" at bounding box center [310, 343] width 520 height 43
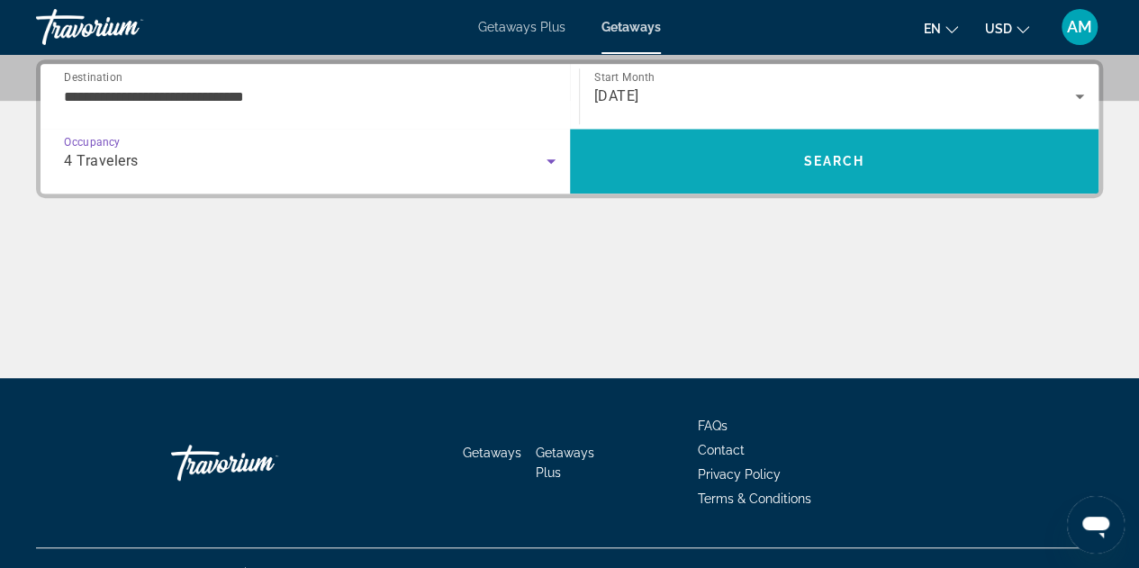
click at [788, 153] on span "Search" at bounding box center [834, 161] width 529 height 43
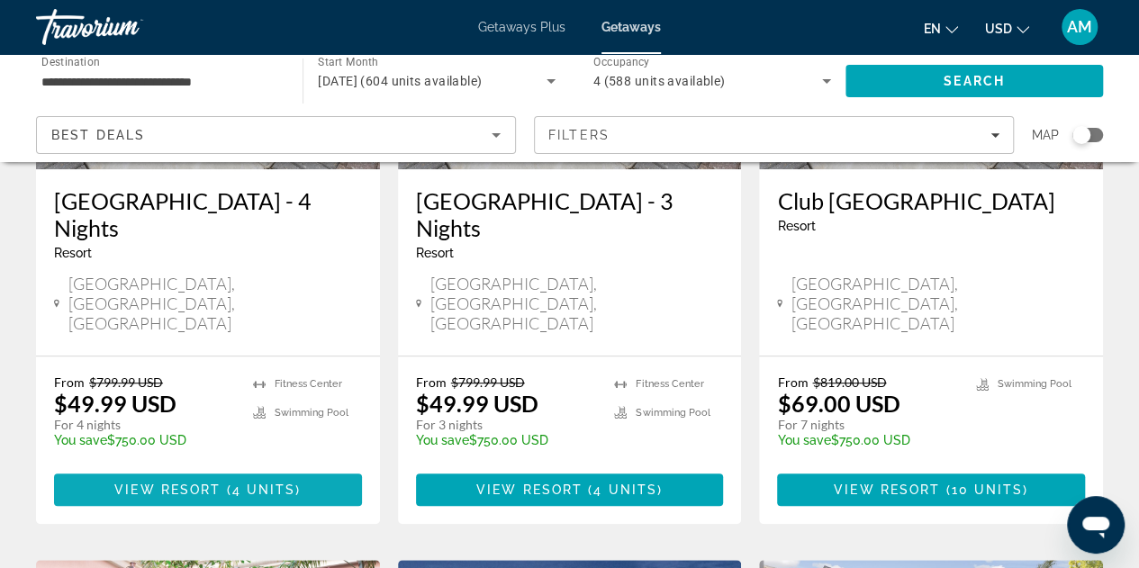
scroll to position [360, 0]
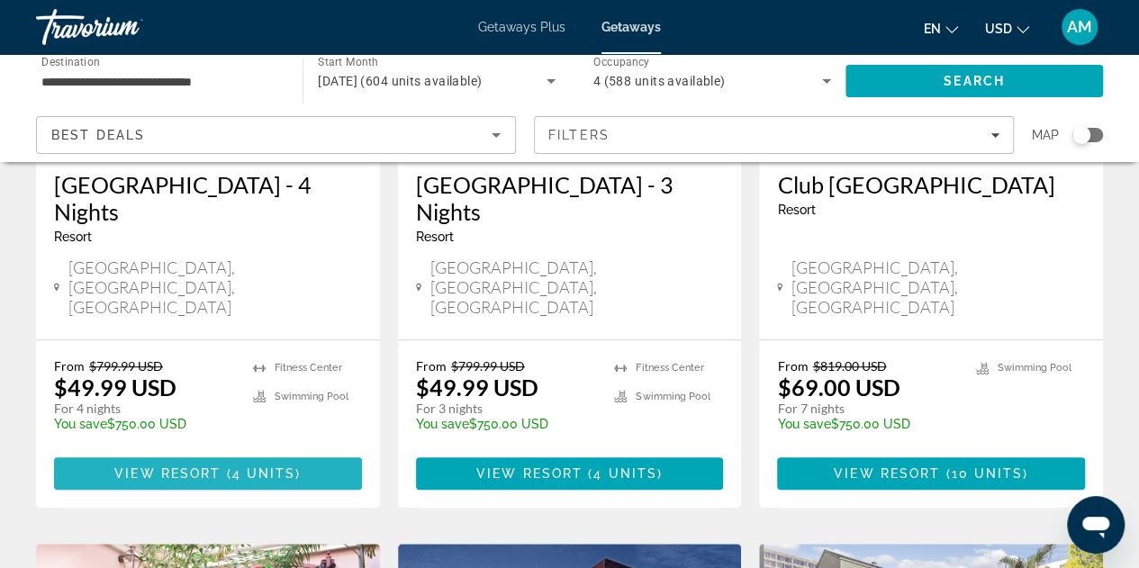
click at [214, 466] on span "View Resort" at bounding box center [167, 473] width 106 height 14
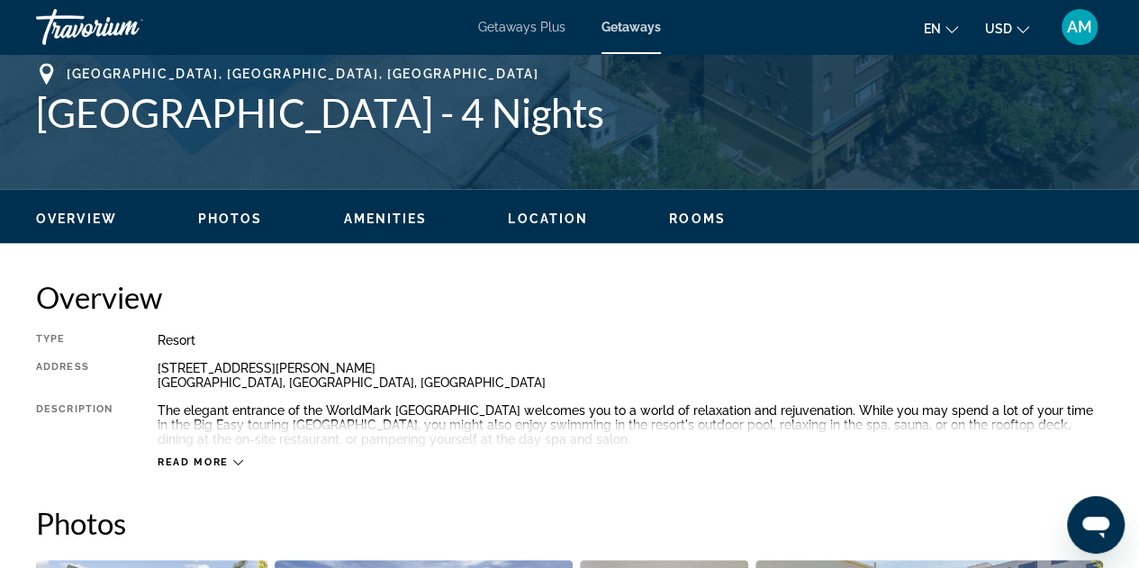
scroll to position [630, 0]
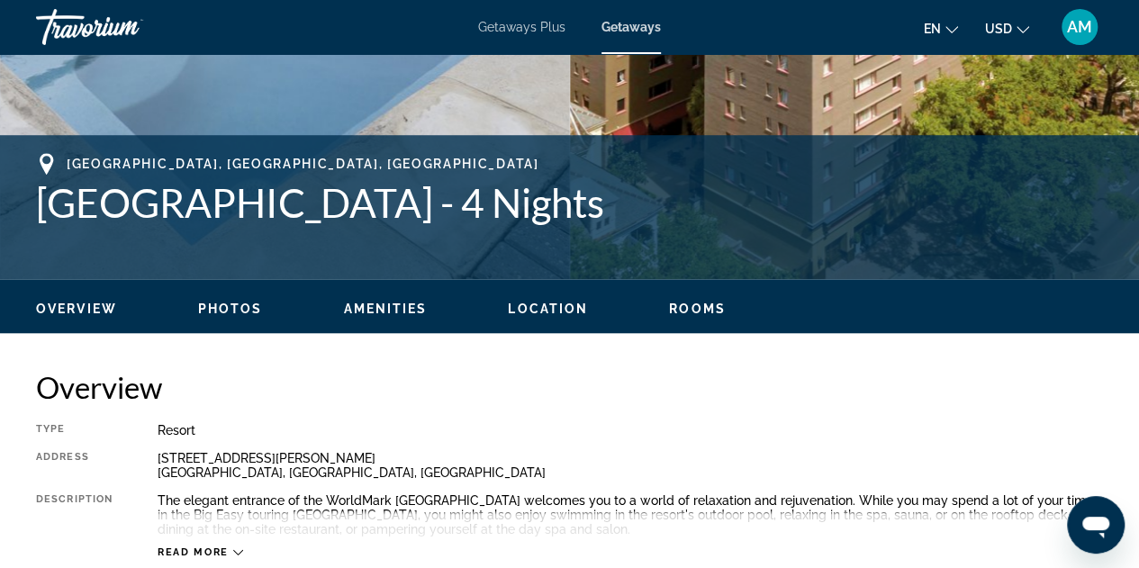
click at [398, 309] on span "Amenities" at bounding box center [385, 309] width 84 height 14
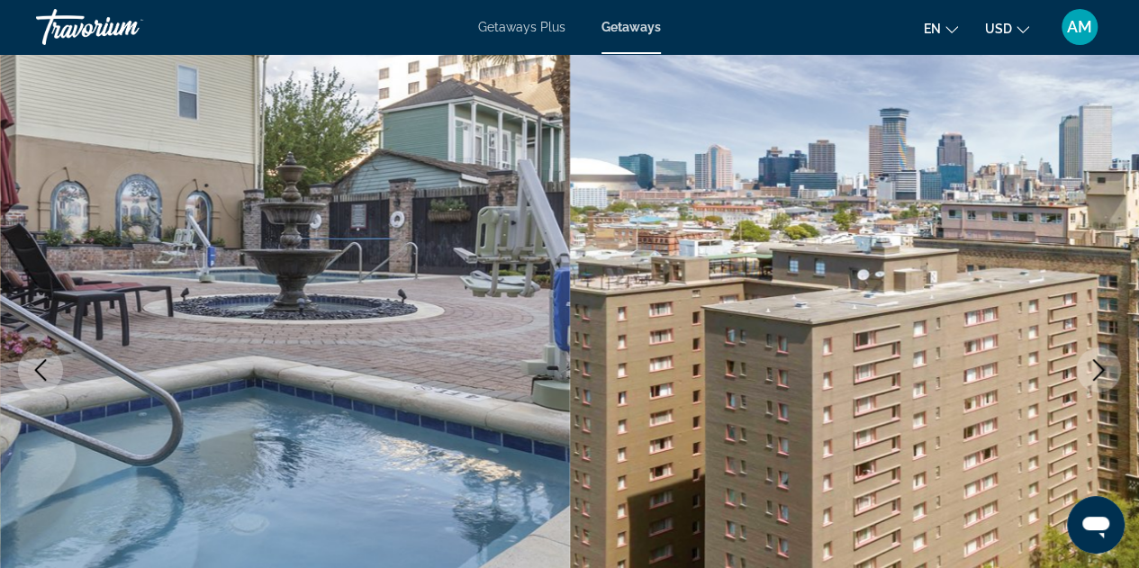
scroll to position [0, 0]
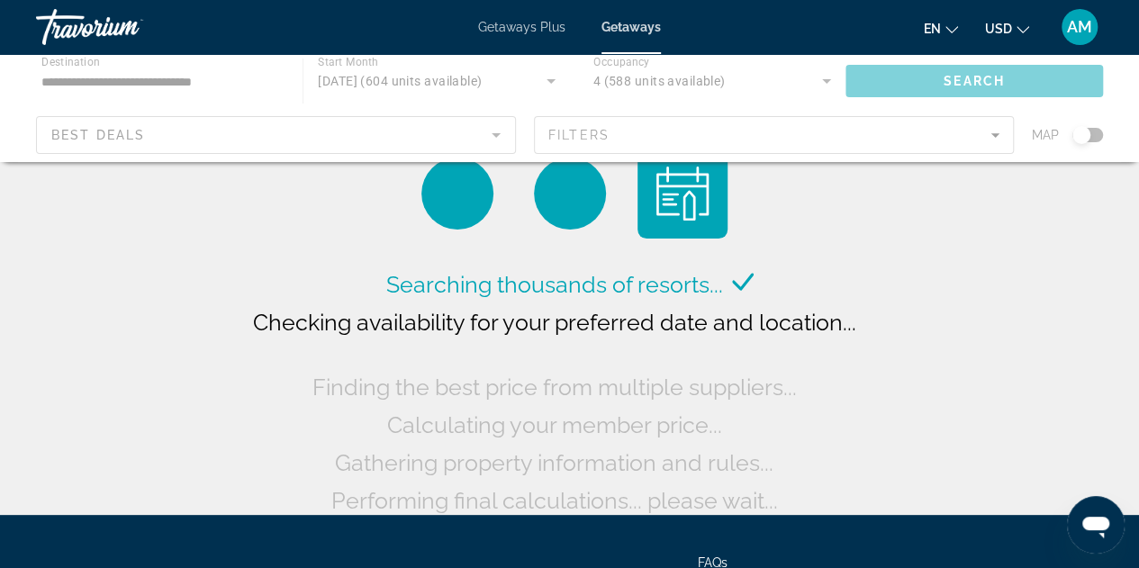
click at [729, 140] on div "Main content" at bounding box center [569, 108] width 1139 height 108
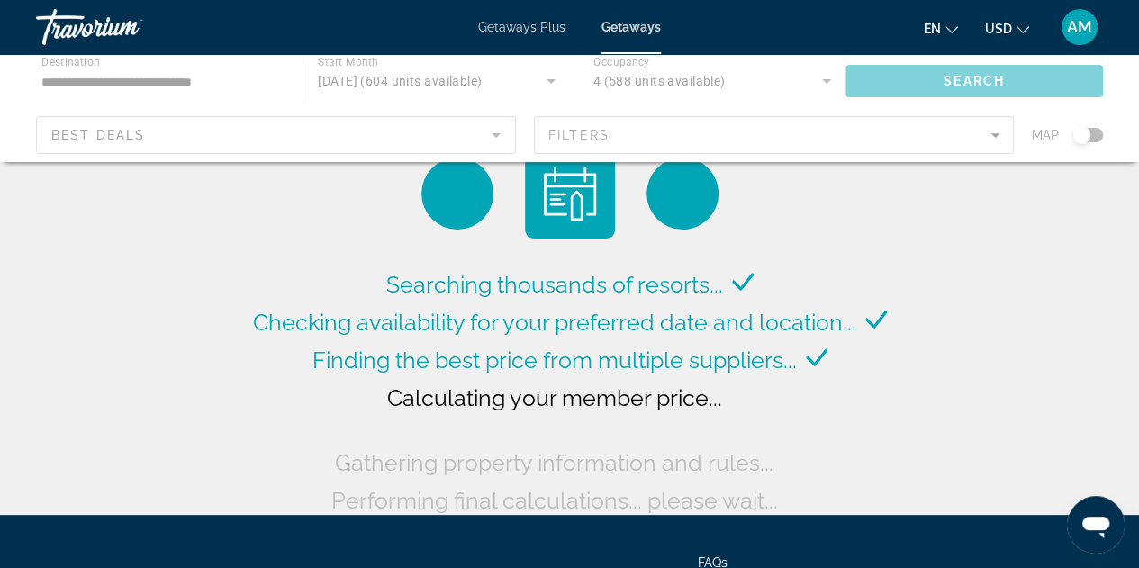
click at [990, 139] on div "Main content" at bounding box center [569, 108] width 1139 height 108
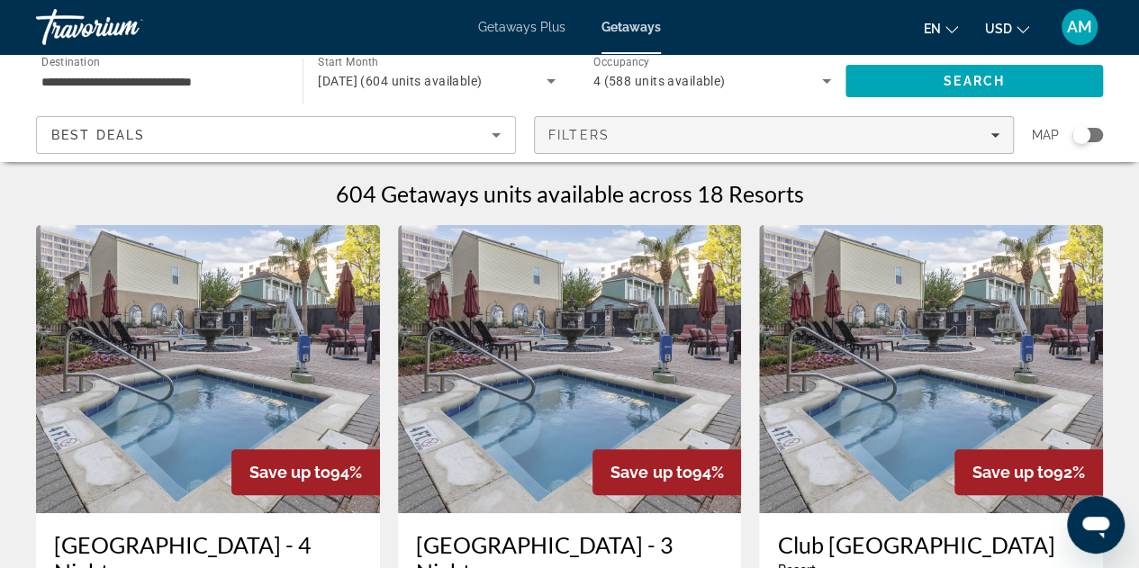
click at [969, 134] on div "Filters" at bounding box center [773, 135] width 451 height 14
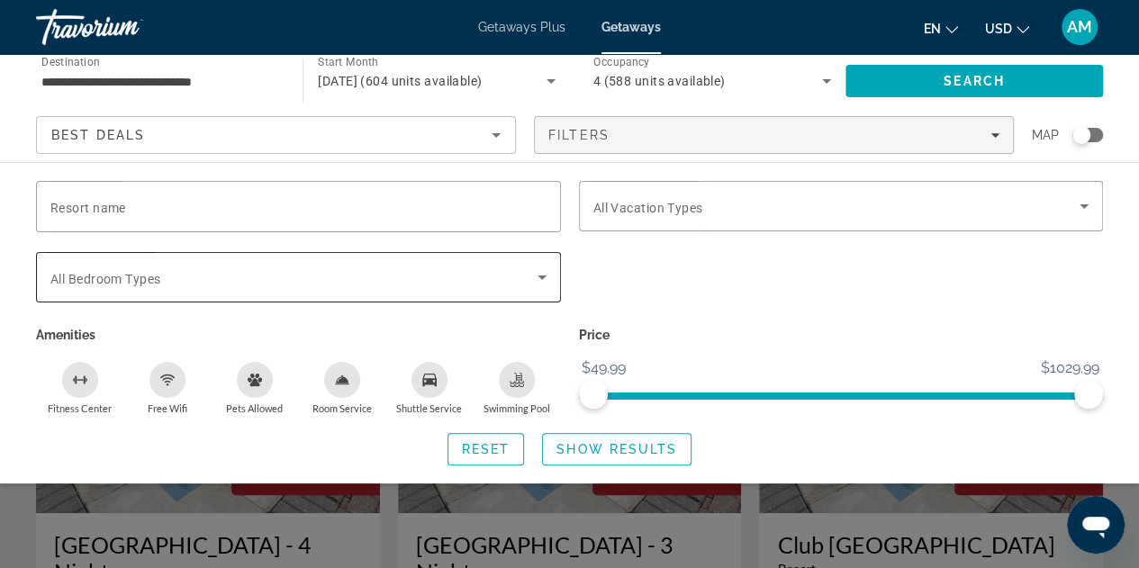
click at [343, 278] on span "Search widget" at bounding box center [293, 278] width 487 height 22
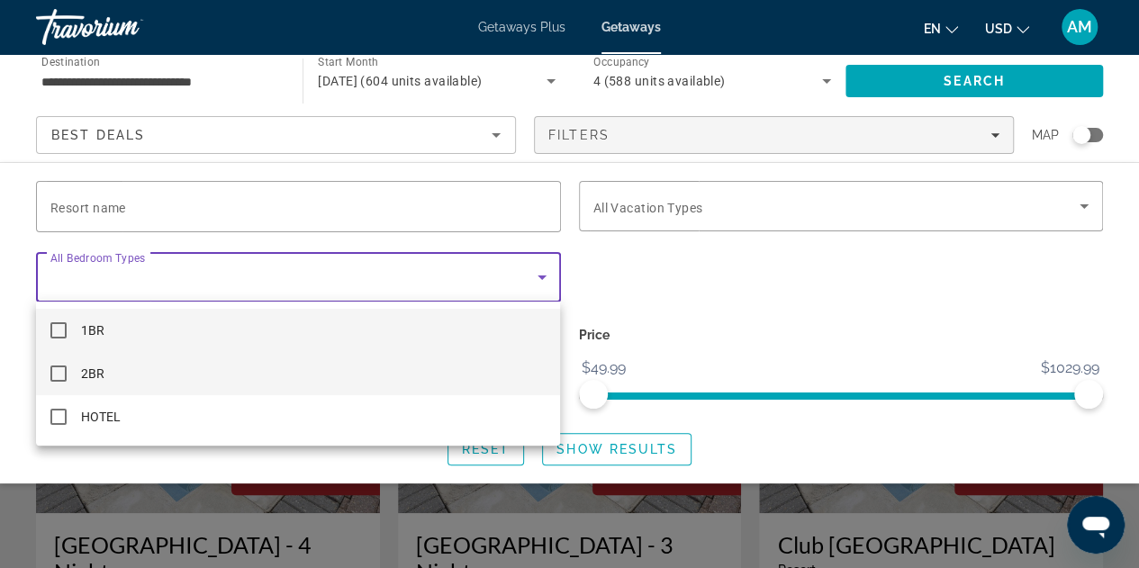
click at [268, 372] on mat-option "2BR" at bounding box center [298, 373] width 524 height 43
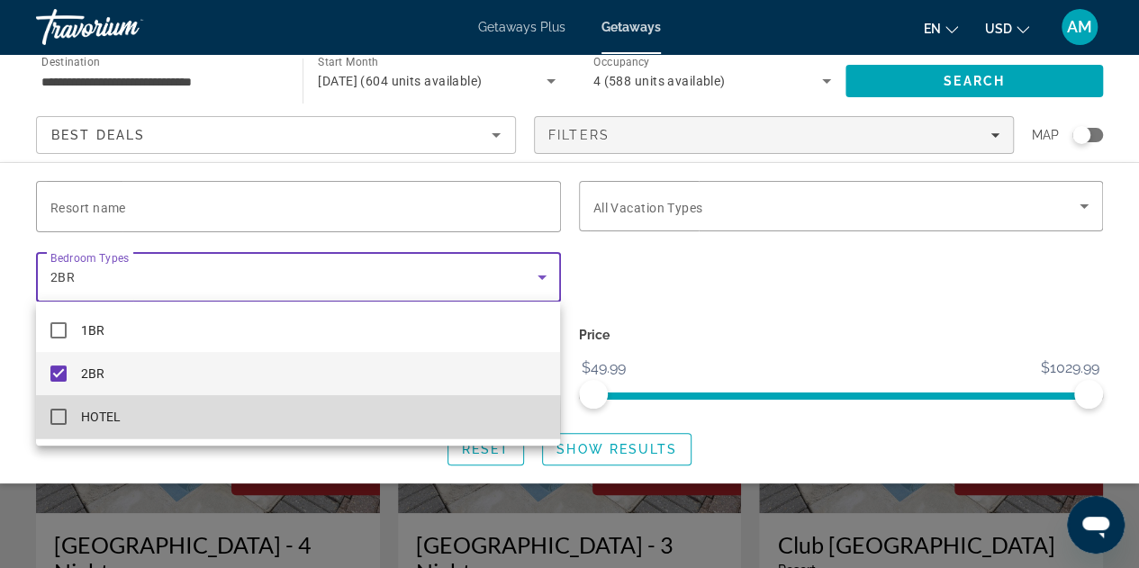
click at [107, 420] on span "HOTEL" at bounding box center [101, 417] width 40 height 22
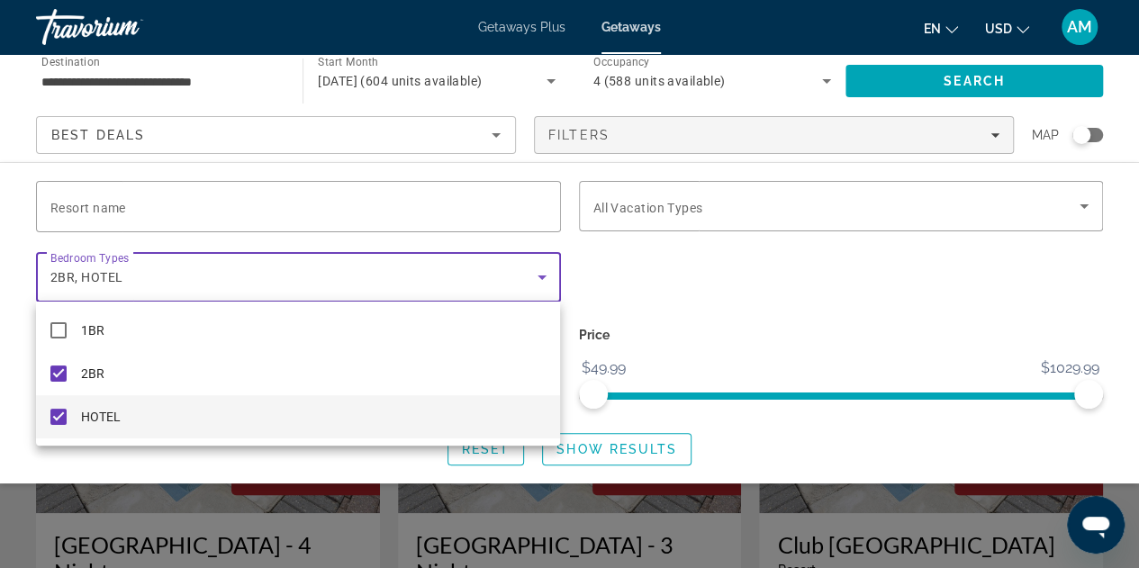
click at [708, 269] on div at bounding box center [569, 284] width 1139 height 568
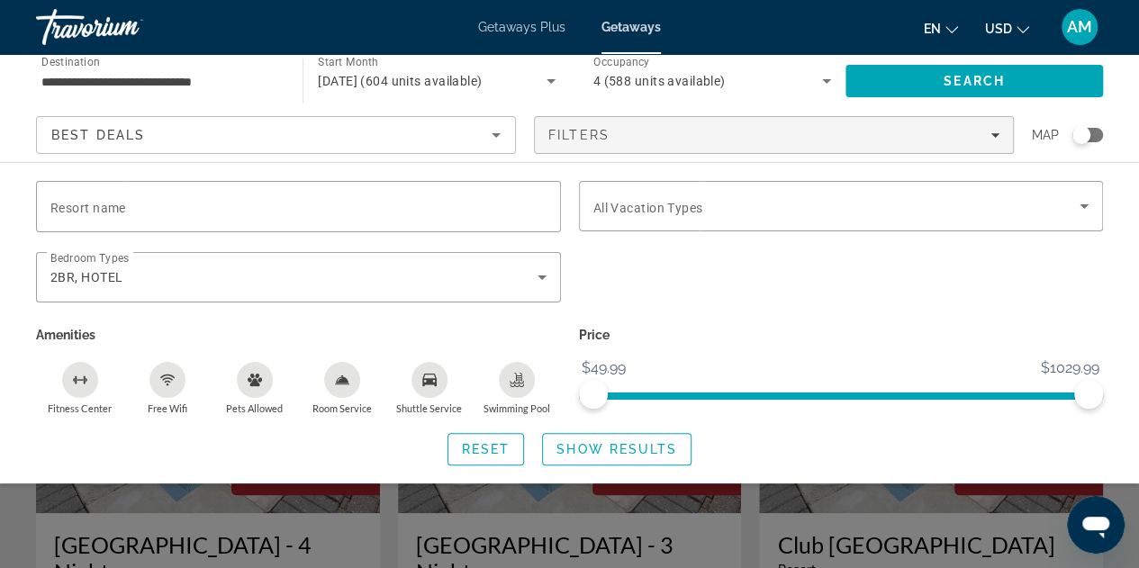
scroll to position [90, 0]
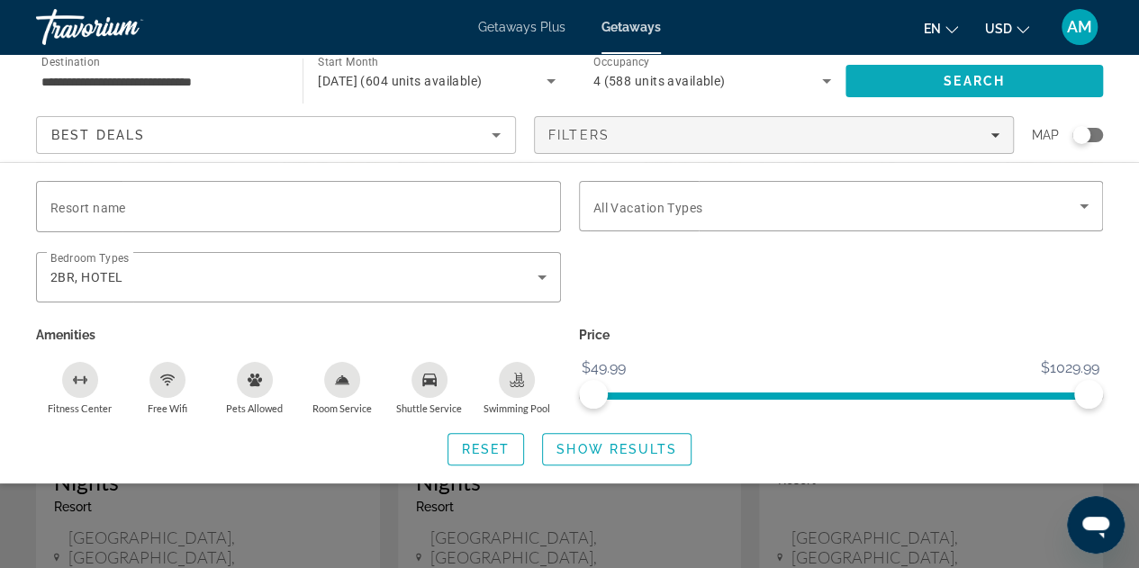
click at [956, 80] on span "Search" at bounding box center [974, 81] width 61 height 14
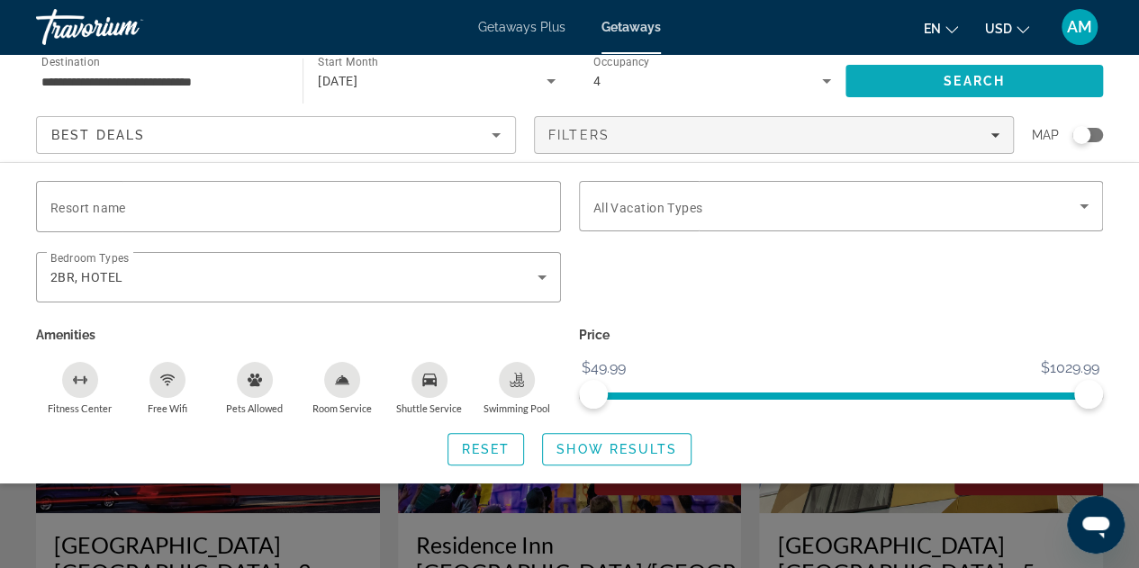
click at [937, 73] on span "Search" at bounding box center [975, 80] width 258 height 43
click at [589, 442] on span "Show Results" at bounding box center [617, 449] width 121 height 14
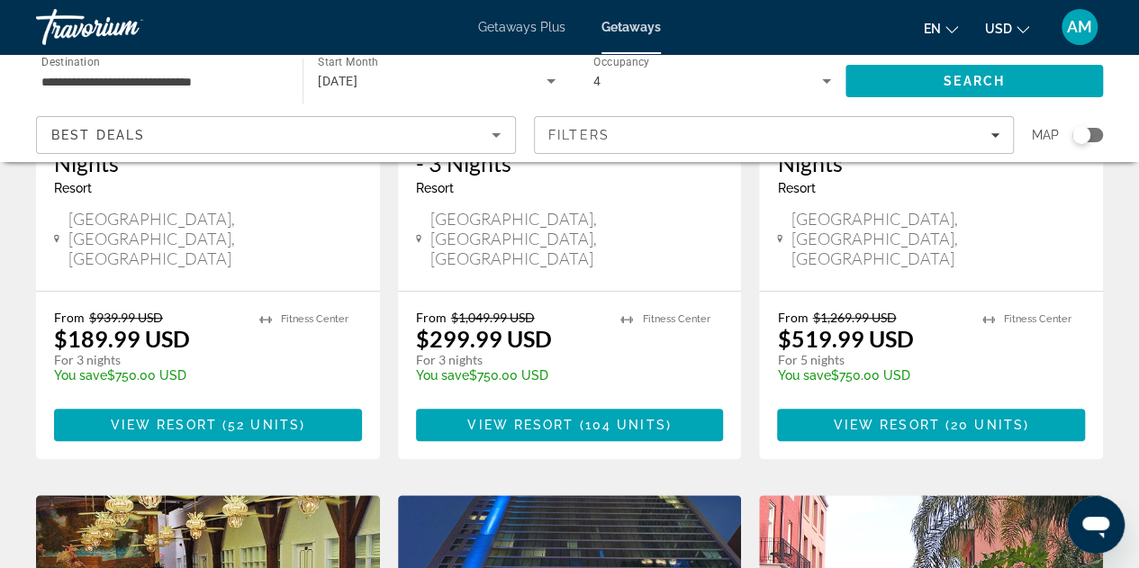
scroll to position [450, 0]
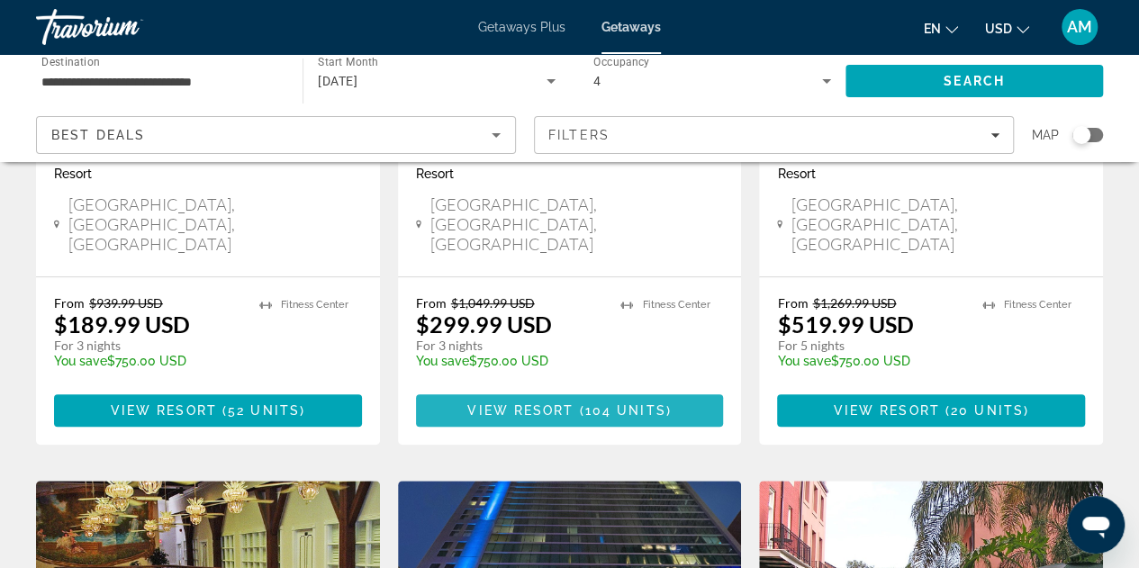
click at [558, 389] on span "Main content" at bounding box center [570, 410] width 308 height 43
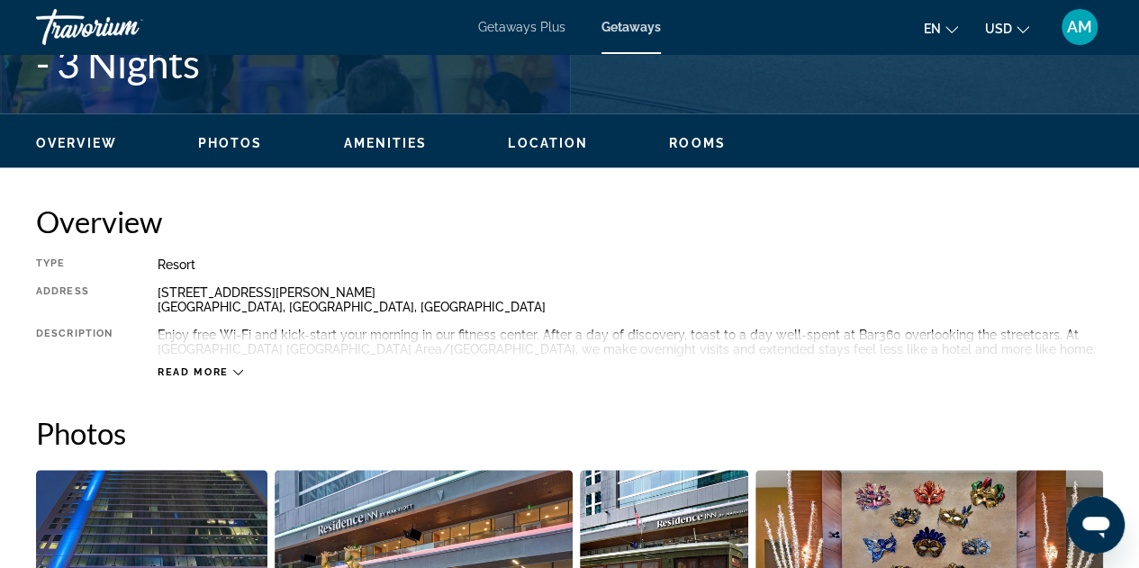
scroll to position [810, 0]
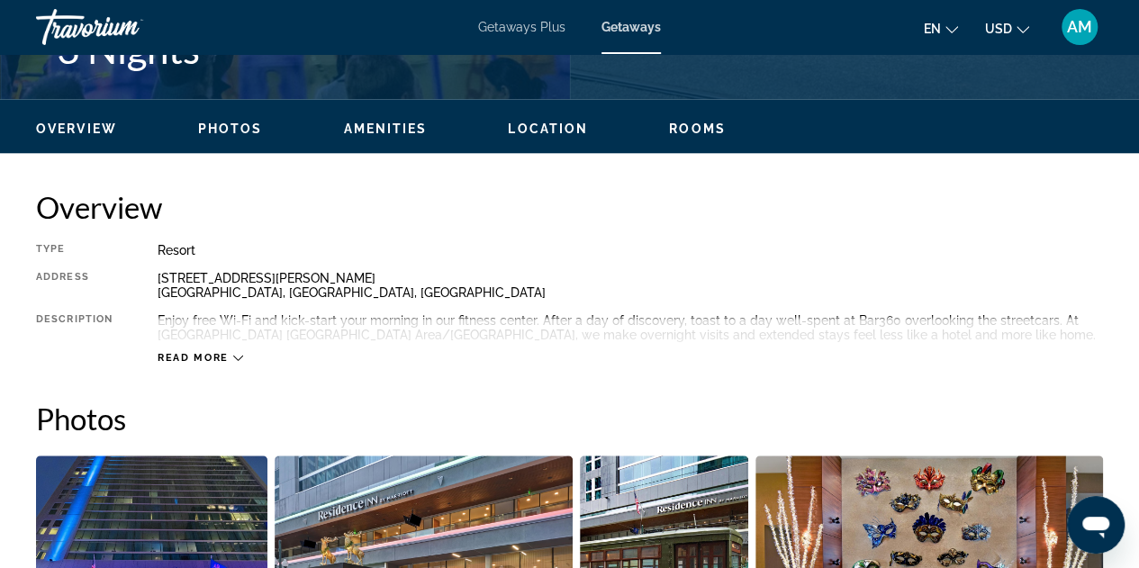
click at [229, 359] on div "Read more" at bounding box center [201, 358] width 86 height 12
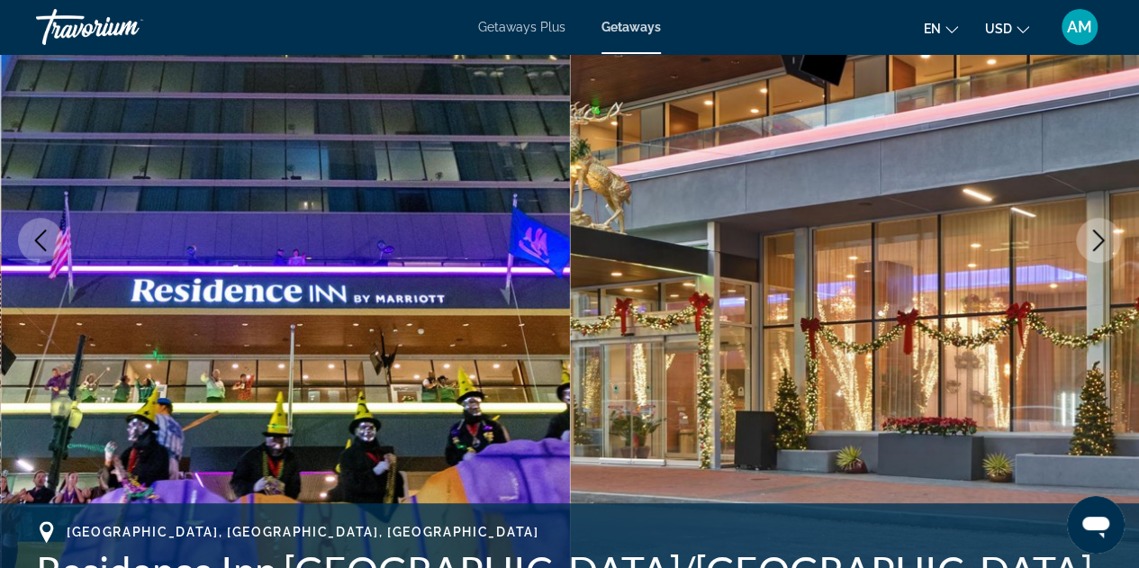
scroll to position [270, 0]
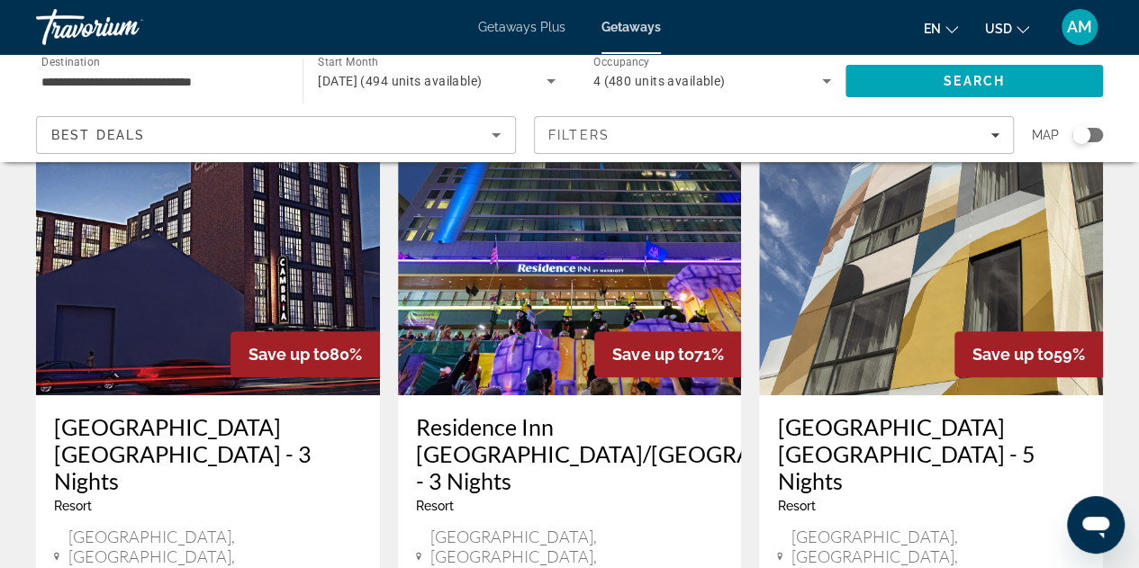
scroll to position [90, 0]
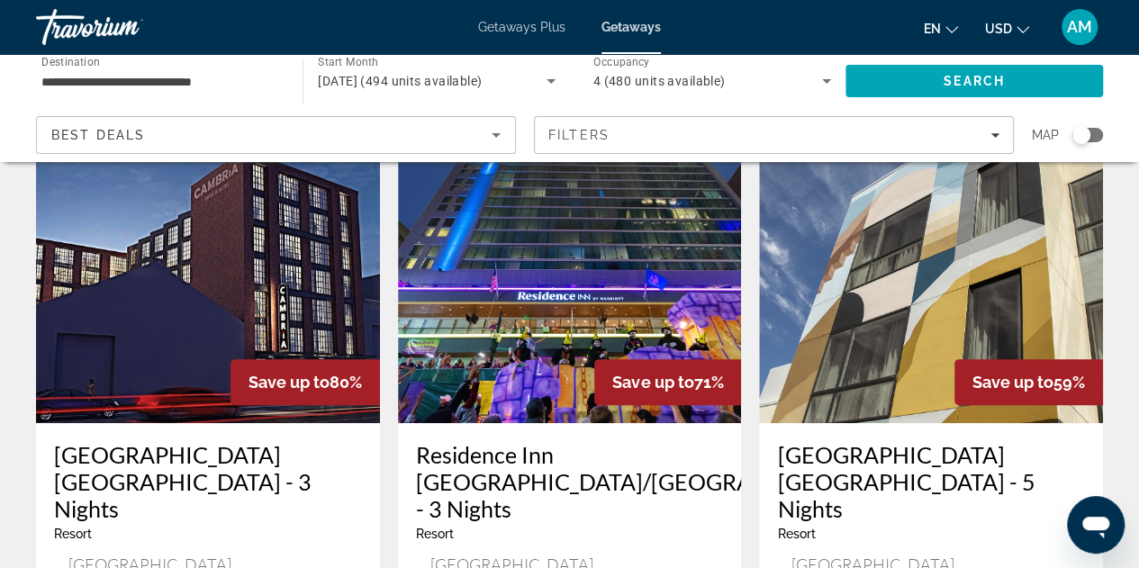
click at [223, 355] on img "Main content" at bounding box center [208, 279] width 344 height 288
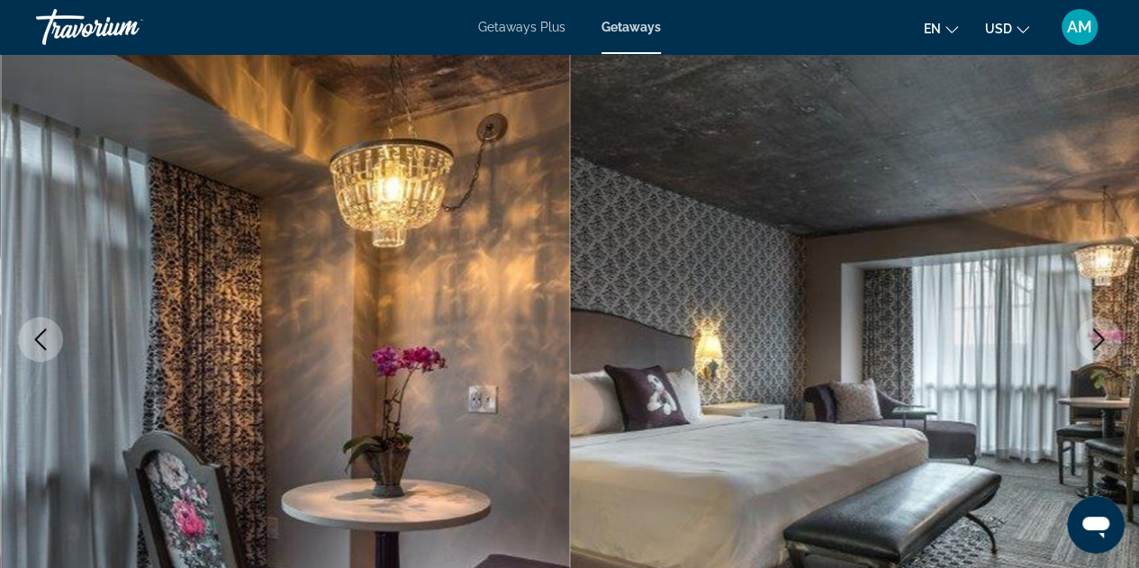
scroll to position [180, 0]
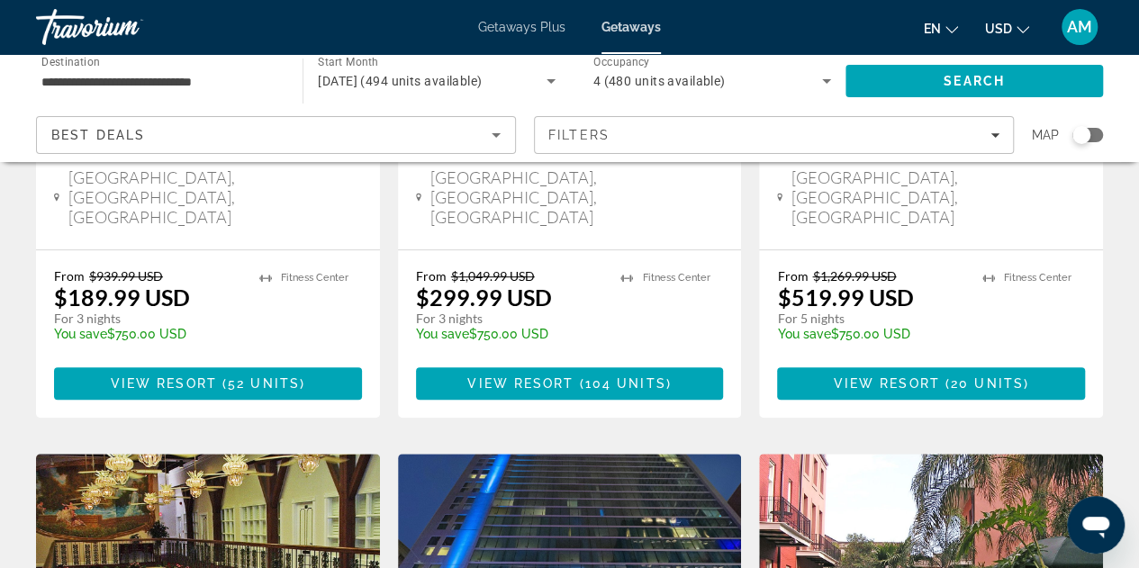
scroll to position [450, 0]
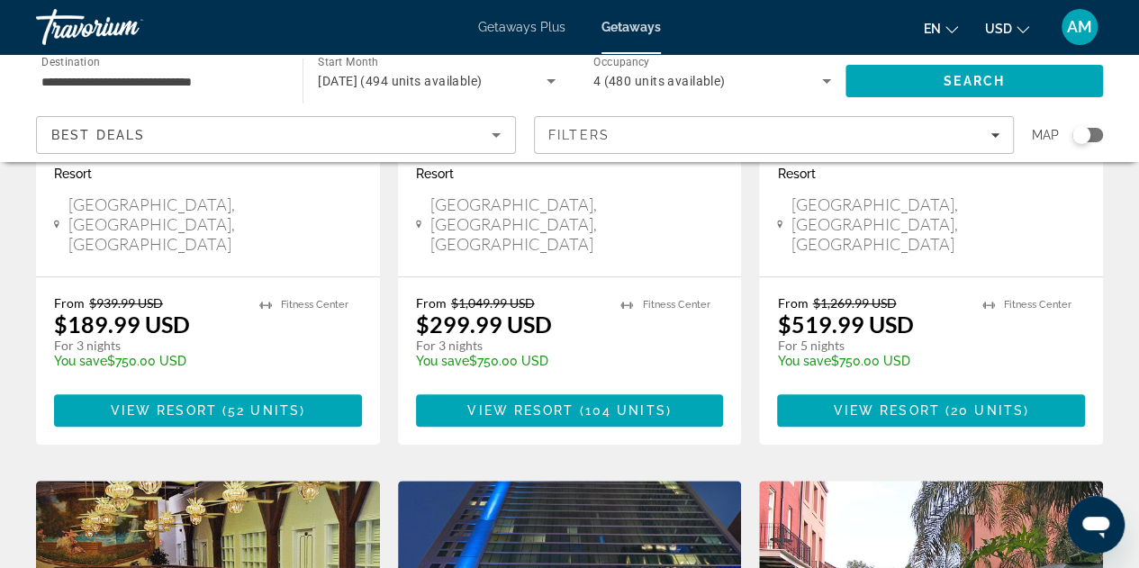
click at [749, 357] on app-weeks-search-item "Save up to 71% Residence Inn [GEOGRAPHIC_DATA]/[GEOGRAPHIC_DATA] - 3 Nights Res…" at bounding box center [570, 110] width 362 height 670
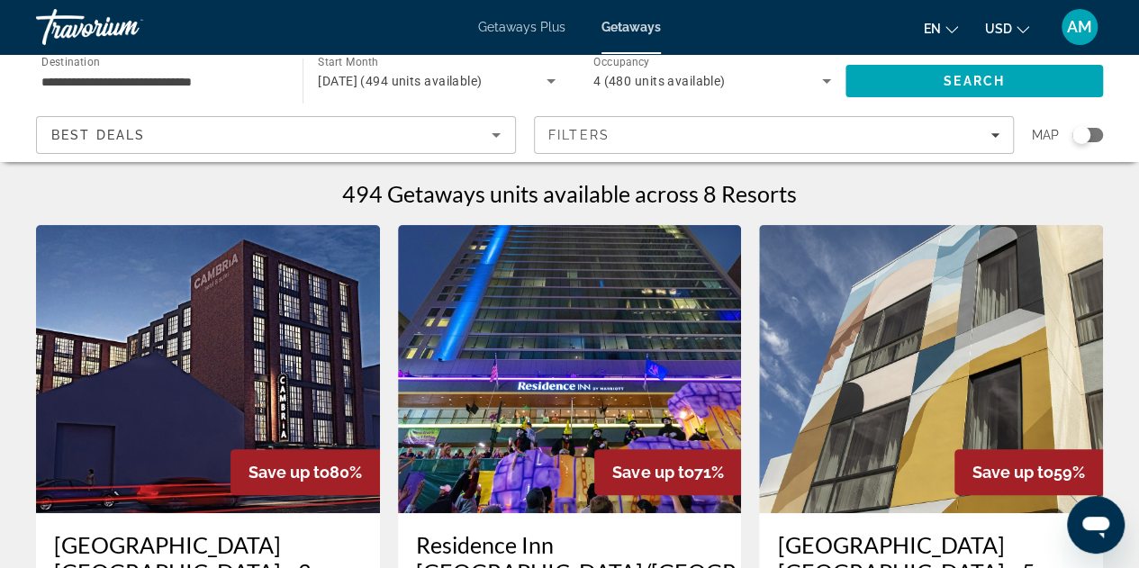
scroll to position [90, 0]
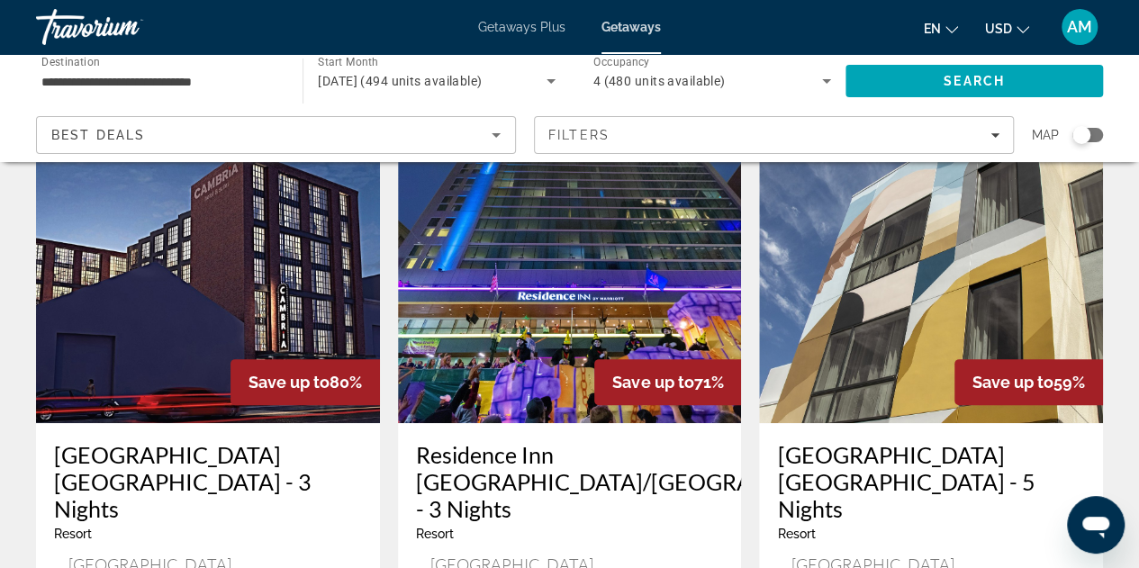
click at [566, 471] on h3 "Residence Inn [GEOGRAPHIC_DATA]/[GEOGRAPHIC_DATA] - 3 Nights" at bounding box center [570, 481] width 308 height 81
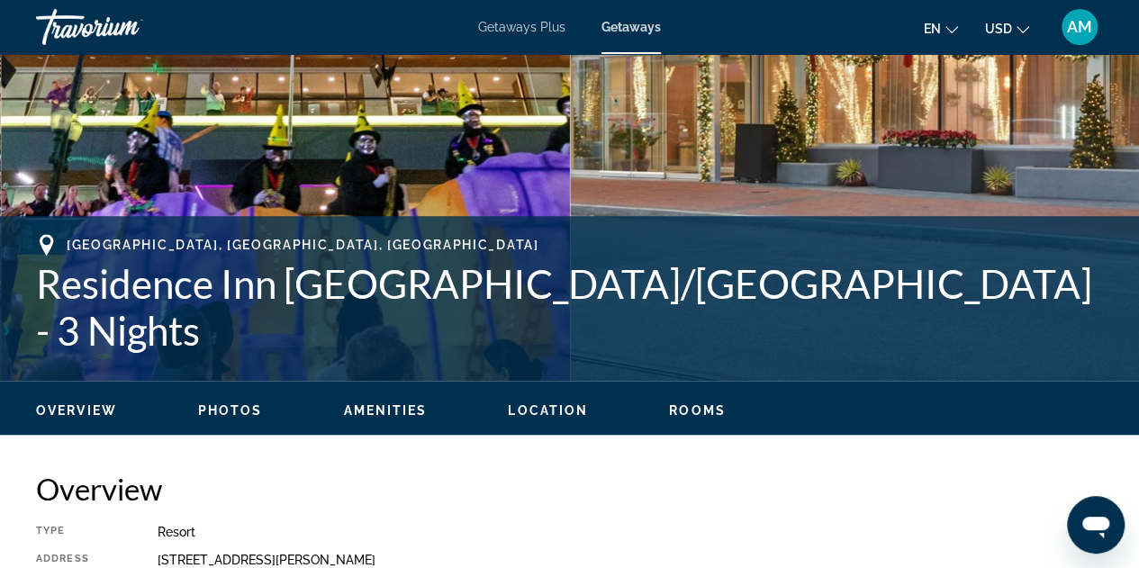
scroll to position [540, 0]
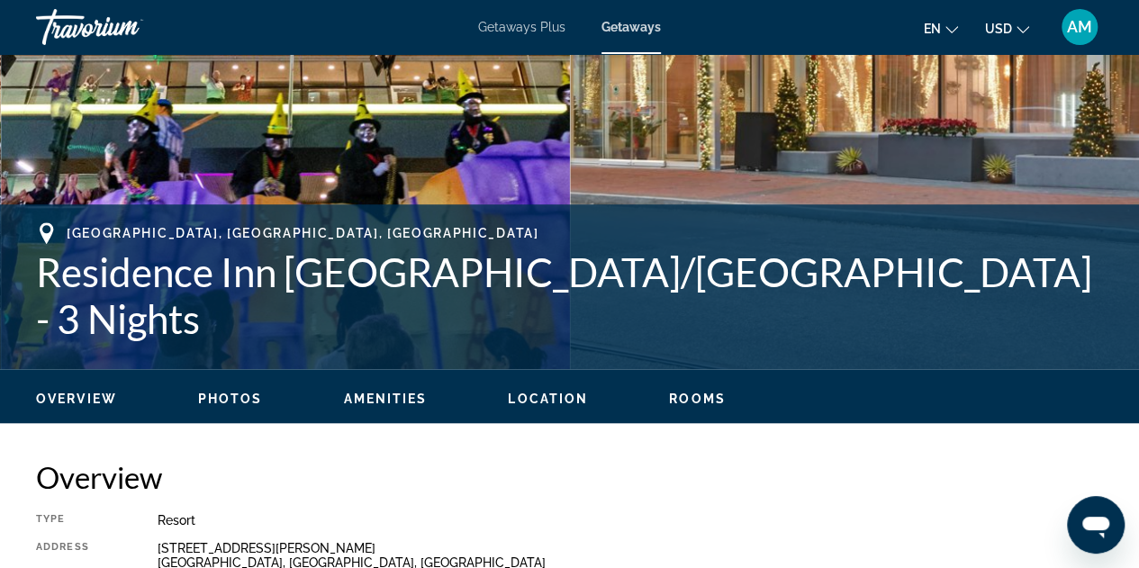
click at [234, 403] on span "Photos" at bounding box center [230, 399] width 65 height 14
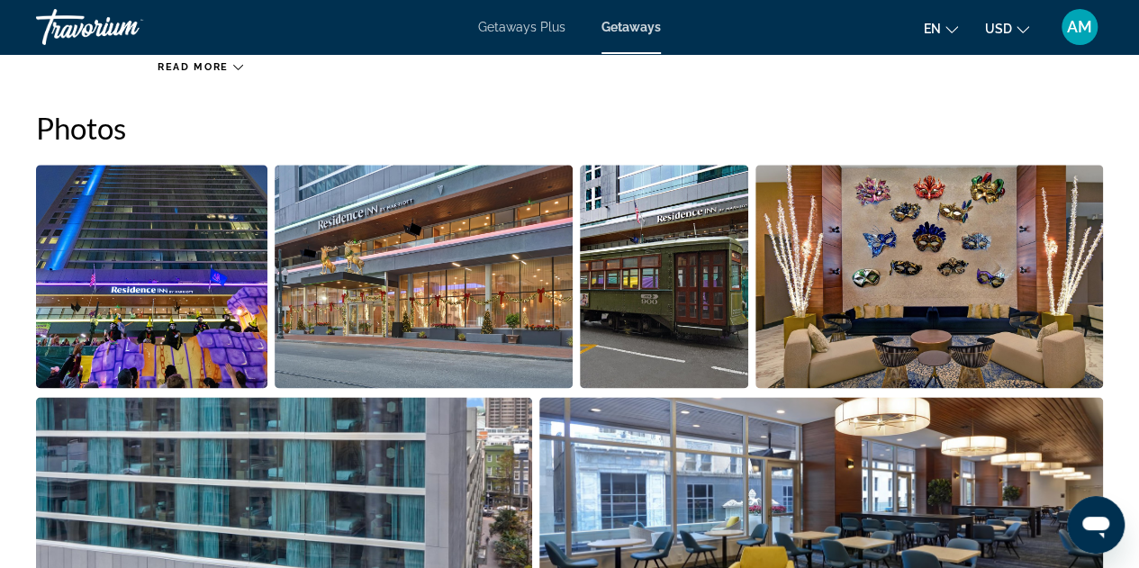
scroll to position [1103, 0]
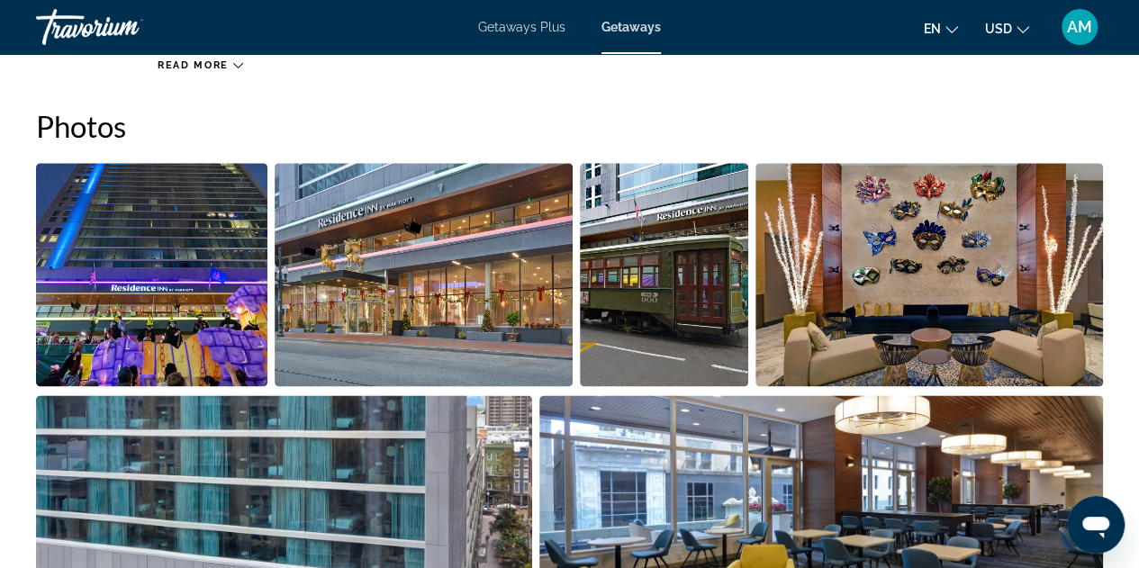
click at [513, 329] on img "Open full-screen image slider" at bounding box center [424, 274] width 299 height 223
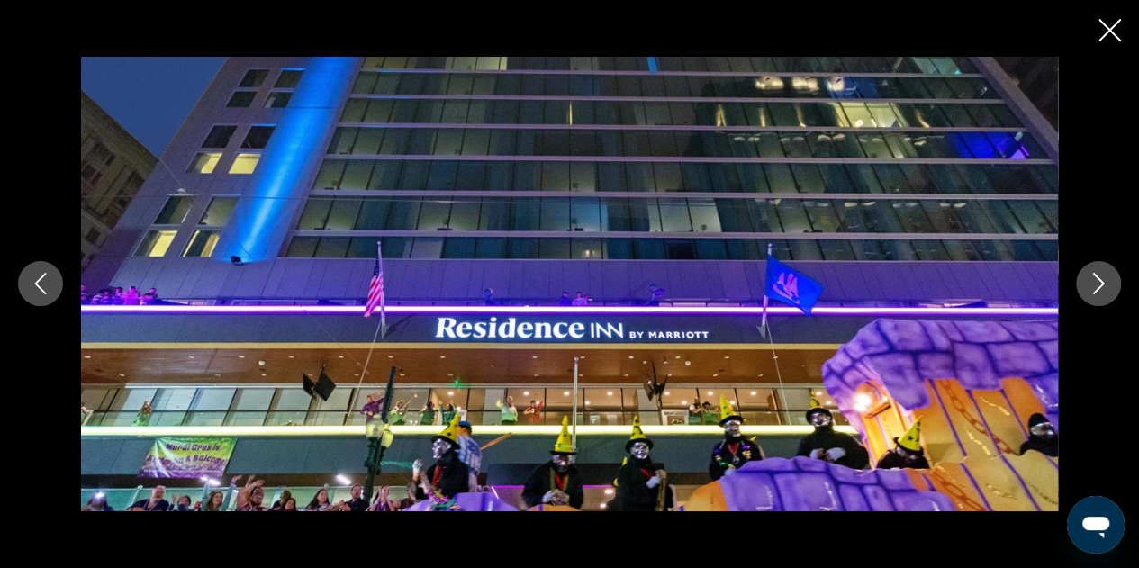
click at [1099, 284] on icon "Next image" at bounding box center [1099, 284] width 22 height 22
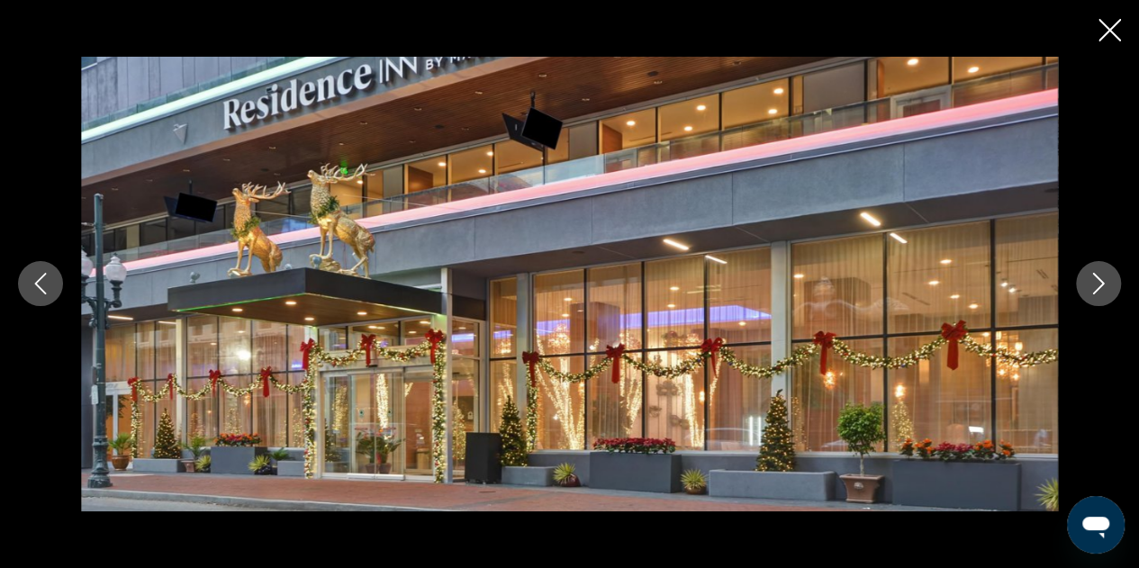
click at [1099, 284] on icon "Next image" at bounding box center [1099, 284] width 22 height 22
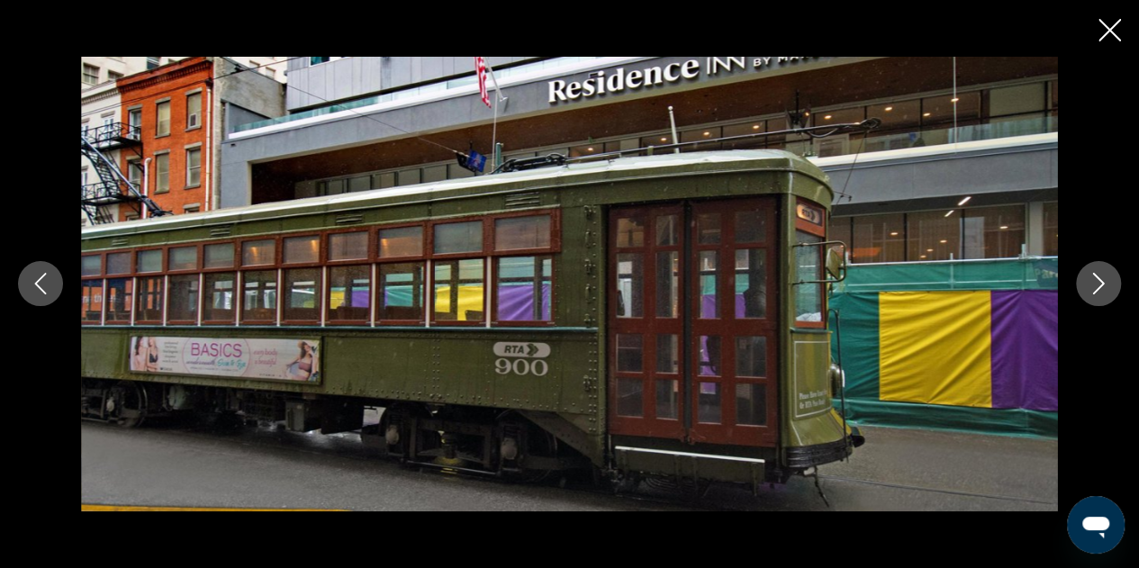
click at [1098, 280] on icon "Next image" at bounding box center [1099, 285] width 12 height 22
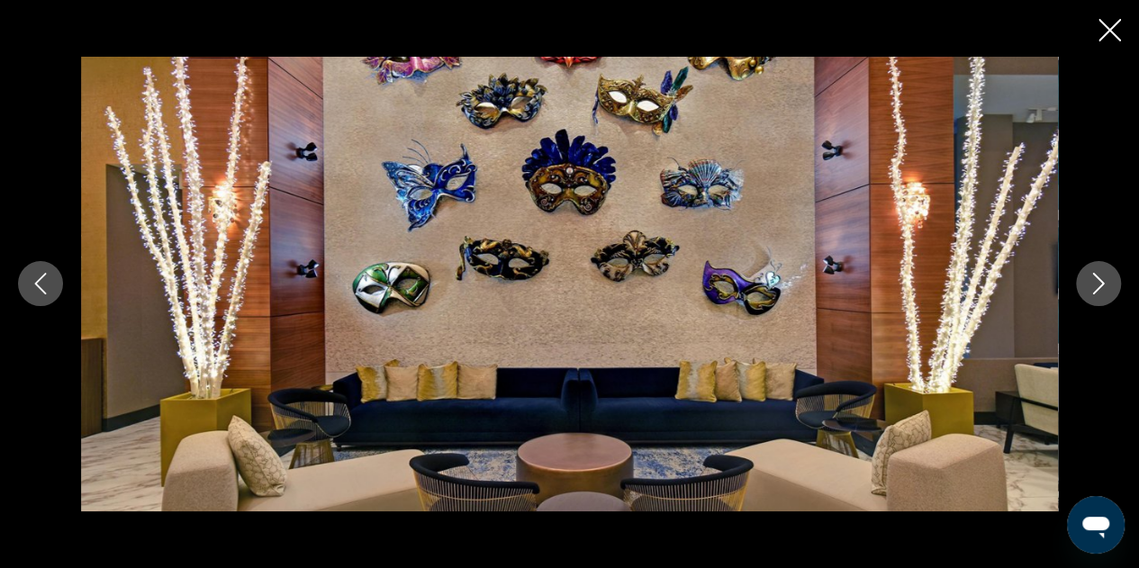
click at [1099, 280] on icon "Next image" at bounding box center [1099, 285] width 12 height 22
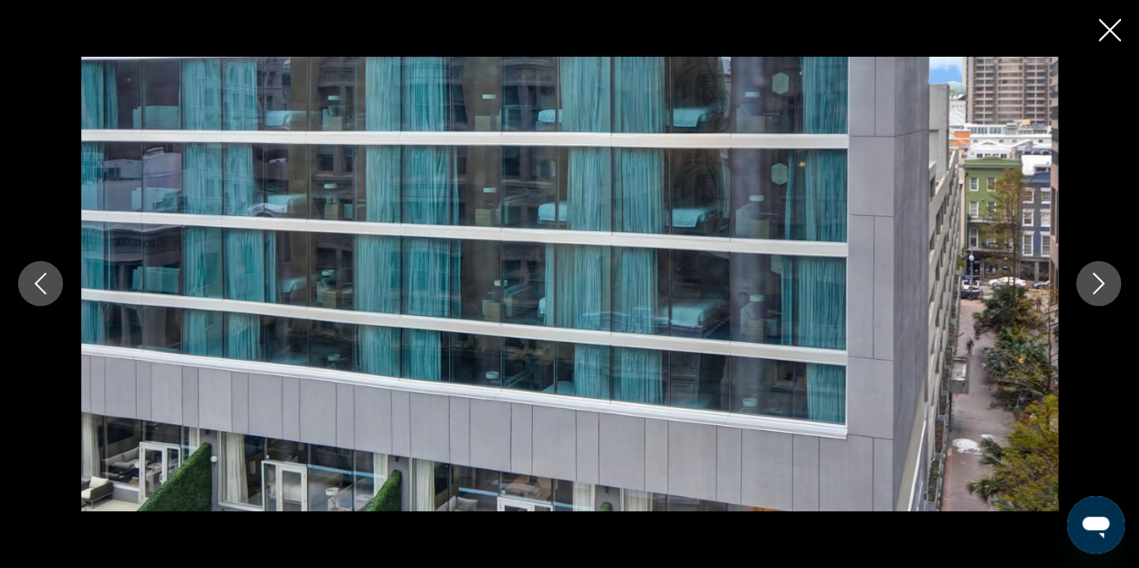
click at [1099, 282] on icon "Next image" at bounding box center [1099, 284] width 22 height 22
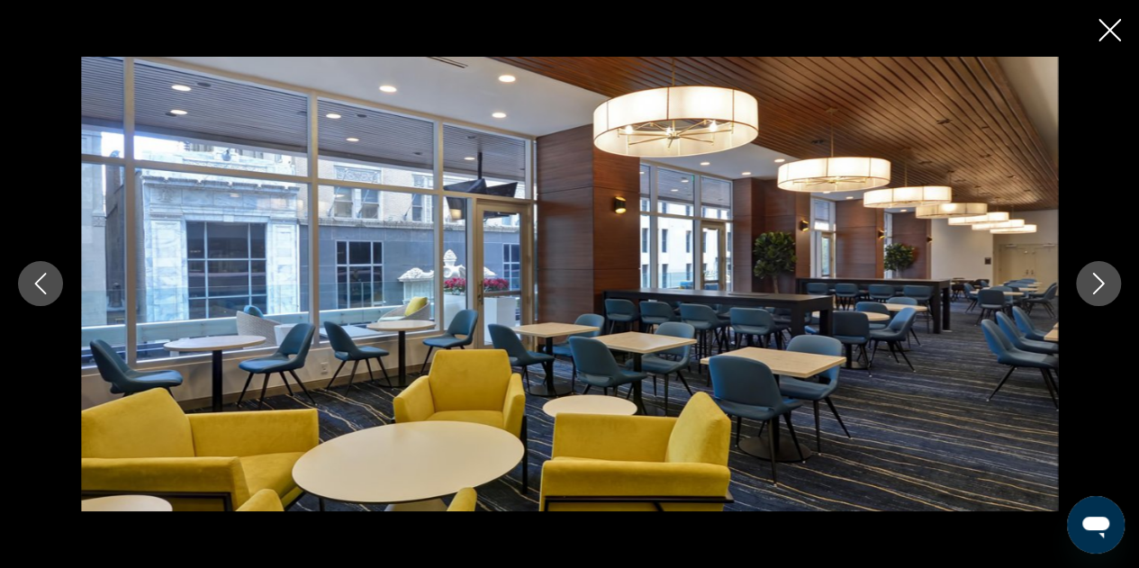
click at [1099, 282] on icon "Next image" at bounding box center [1099, 284] width 22 height 22
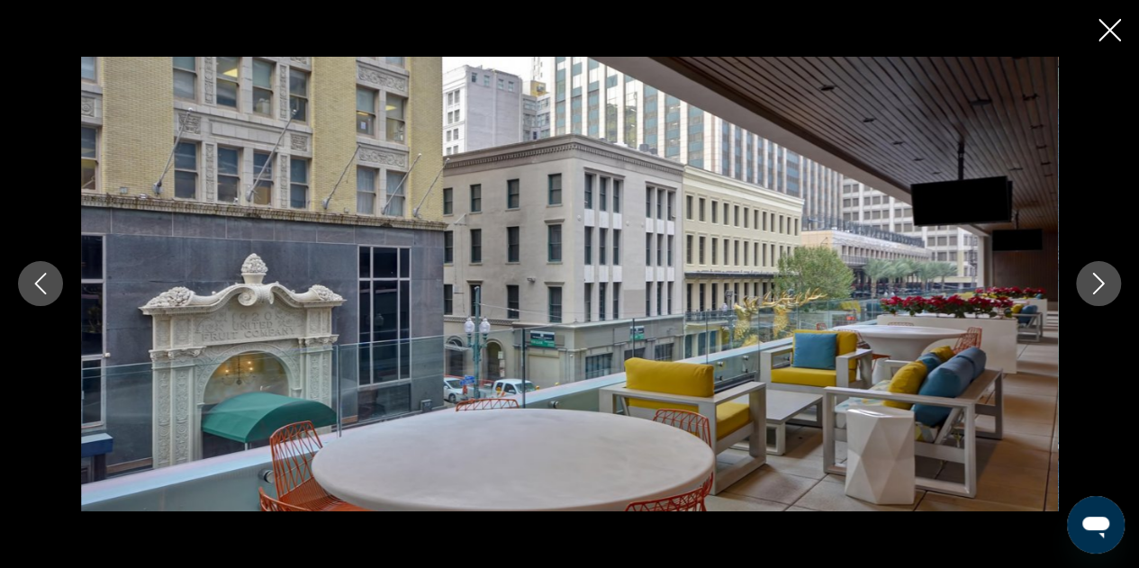
click at [1099, 282] on icon "Next image" at bounding box center [1099, 284] width 22 height 22
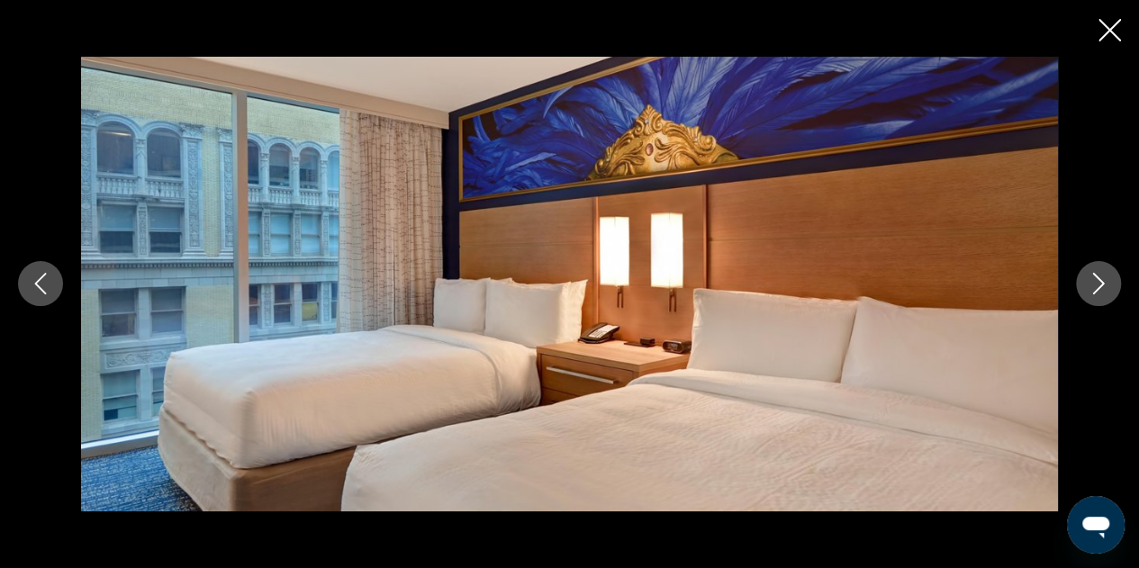
click at [1099, 282] on icon "Next image" at bounding box center [1099, 284] width 22 height 22
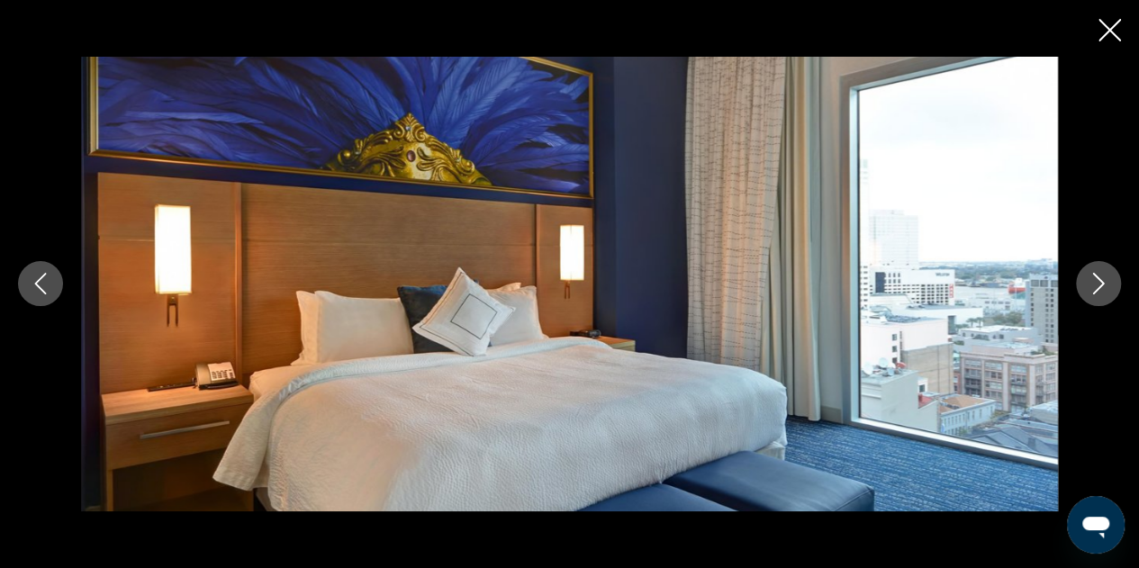
click at [1099, 282] on icon "Next image" at bounding box center [1099, 284] width 22 height 22
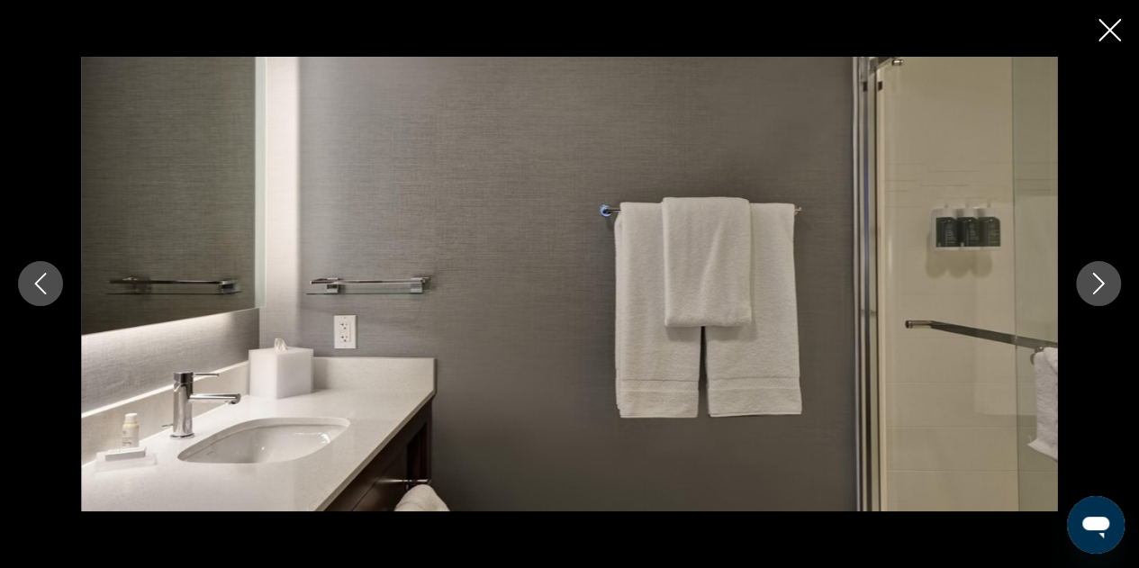
click at [1098, 282] on icon "Next image" at bounding box center [1099, 284] width 22 height 22
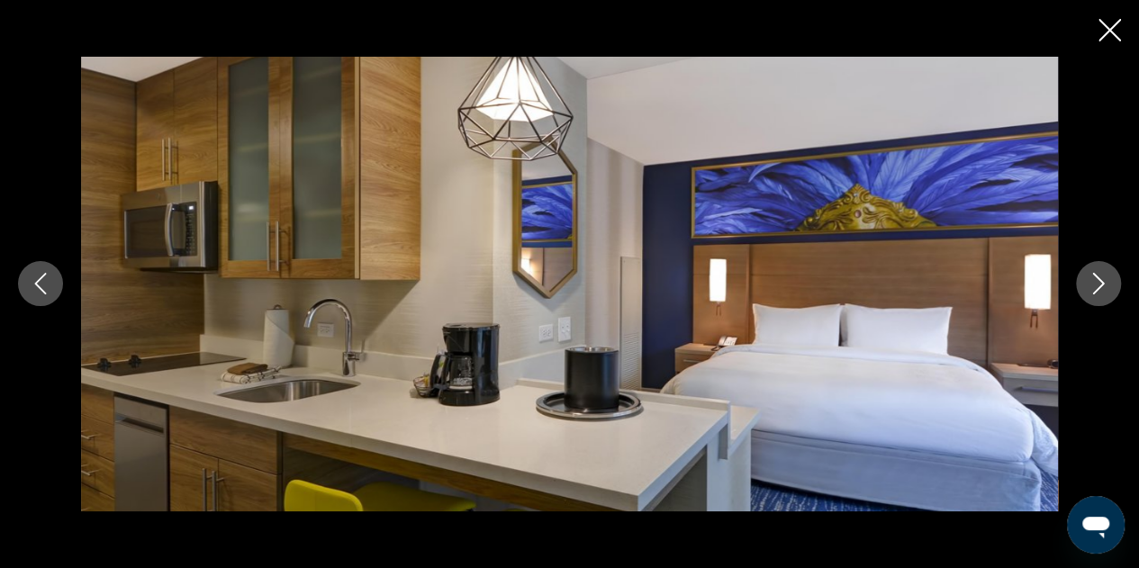
click at [1098, 282] on icon "Next image" at bounding box center [1099, 284] width 22 height 22
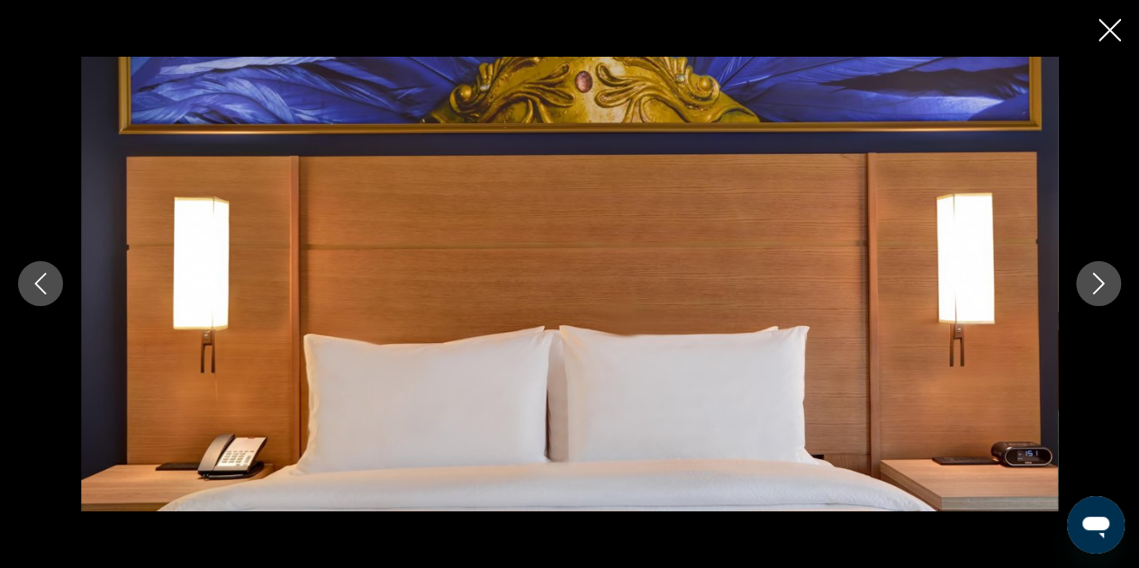
click at [1098, 282] on icon "Next image" at bounding box center [1099, 284] width 22 height 22
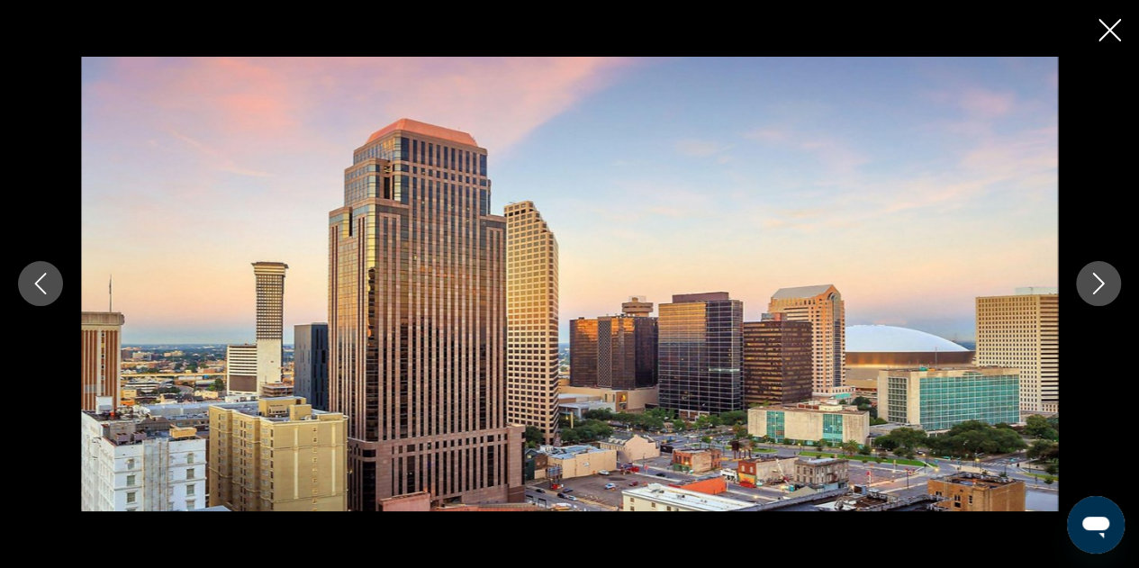
click at [1098, 282] on icon "Next image" at bounding box center [1099, 284] width 22 height 22
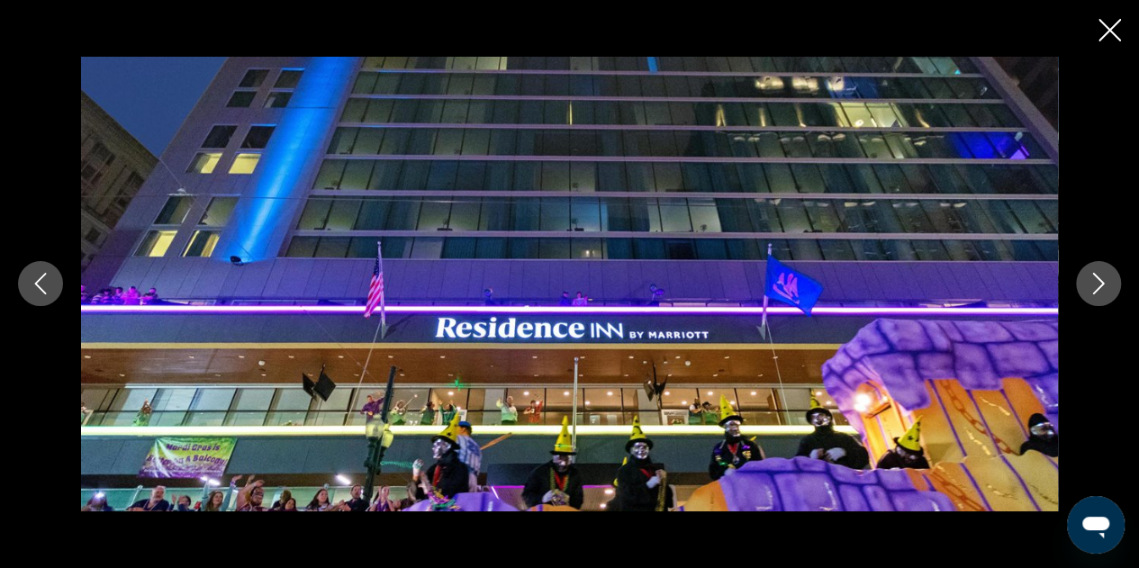
click at [1098, 282] on icon "Next image" at bounding box center [1099, 284] width 22 height 22
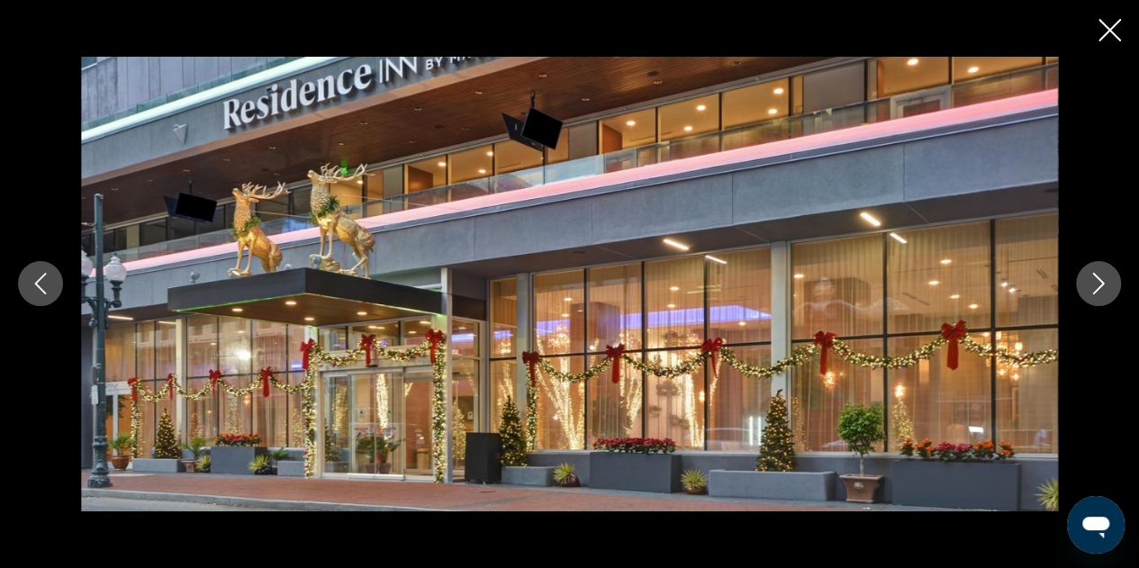
click at [1107, 23] on icon "Close slideshow" at bounding box center [1110, 30] width 23 height 23
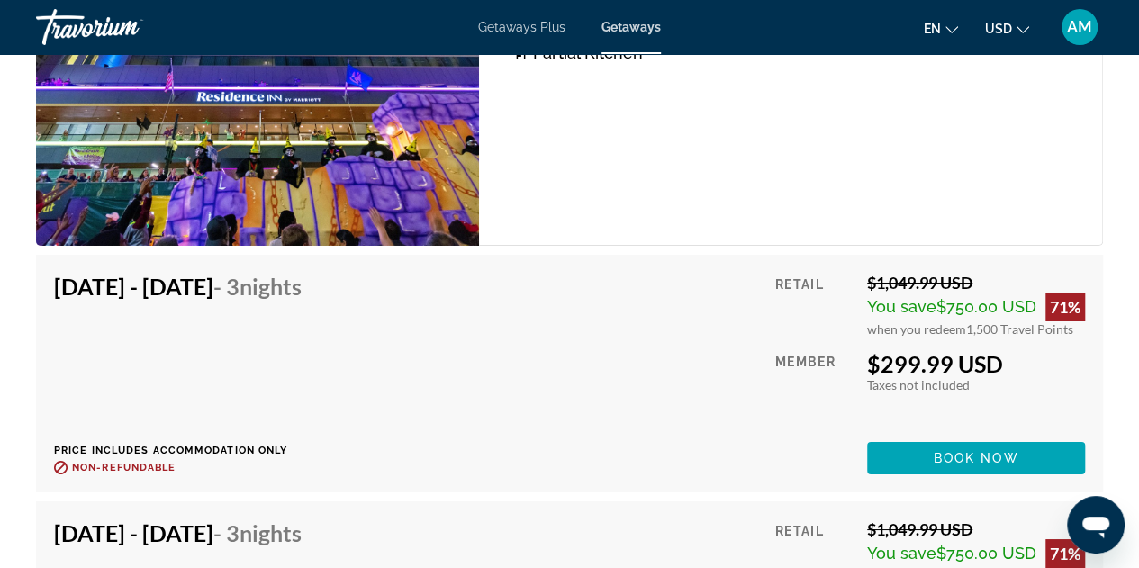
scroll to position [3174, 0]
